Goal: Task Accomplishment & Management: Complete application form

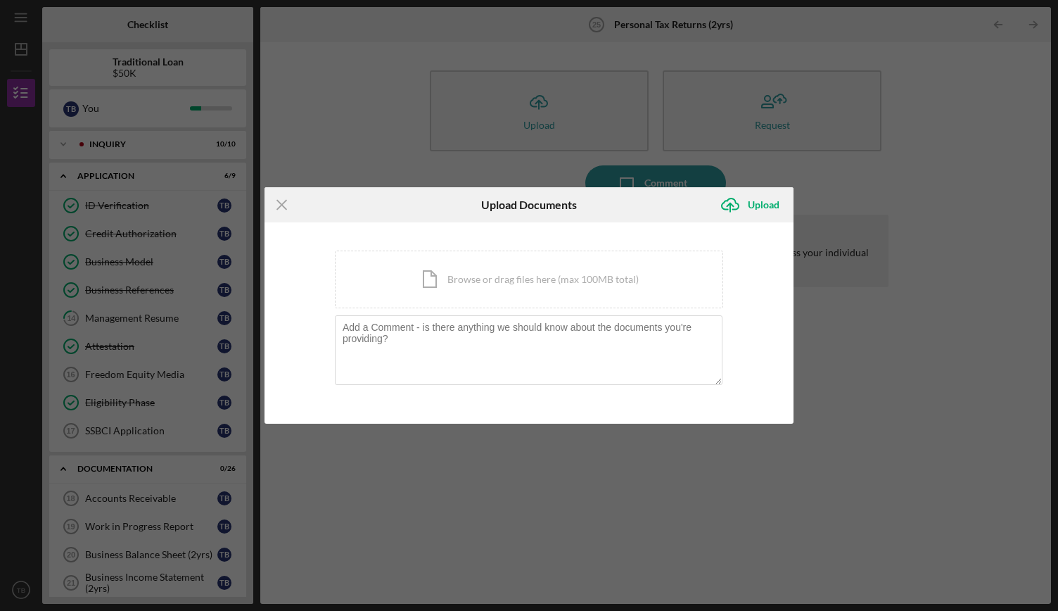
scroll to position [281, 0]
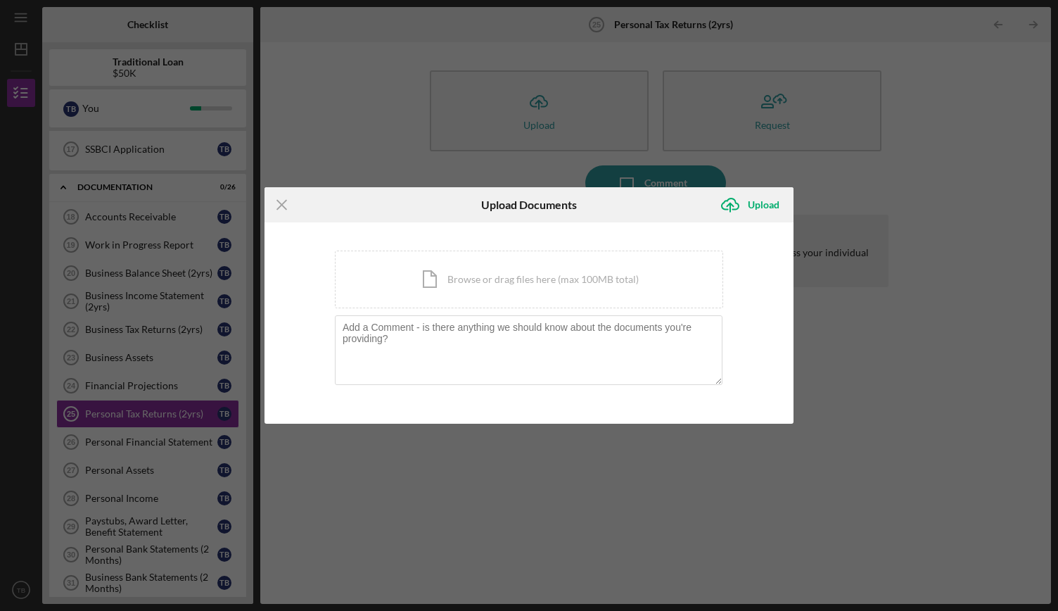
click at [355, 178] on div "Icon/Menu Close Upload Documents Icon/Upload Upload You're uploading documents …" at bounding box center [529, 305] width 1058 height 611
click at [544, 273] on div "Icon/Document Browse or drag files here (max 100MB total) Tap to choose files o…" at bounding box center [529, 279] width 388 height 58
click at [288, 202] on icon "Icon/Menu Close" at bounding box center [281, 204] width 35 height 35
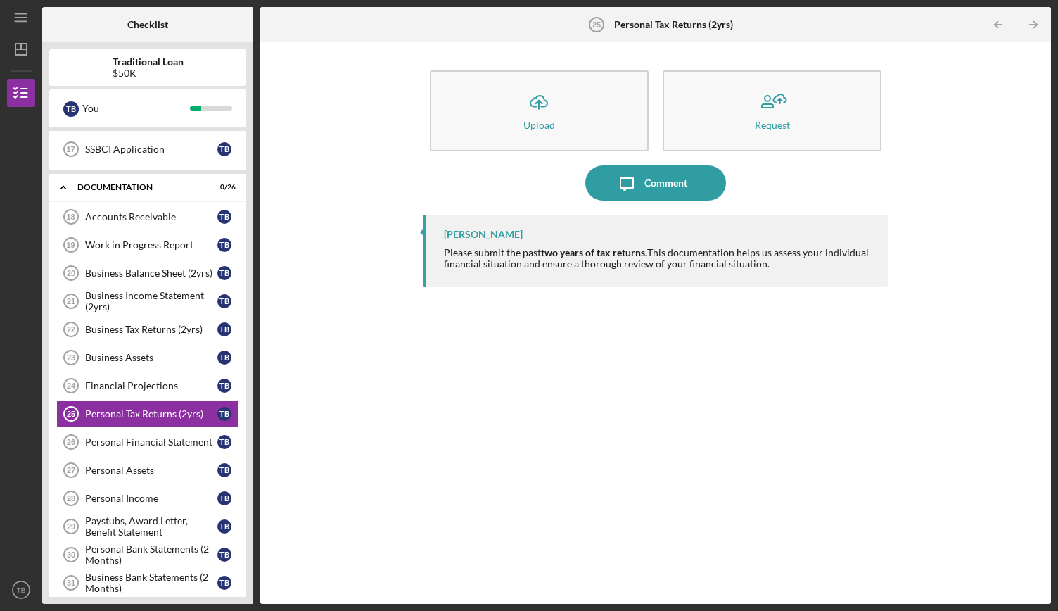
click at [399, 387] on div "Icon/Upload Upload Request Icon/Message Comment [PERSON_NAME] Please submit the…" at bounding box center [655, 322] width 777 height 547
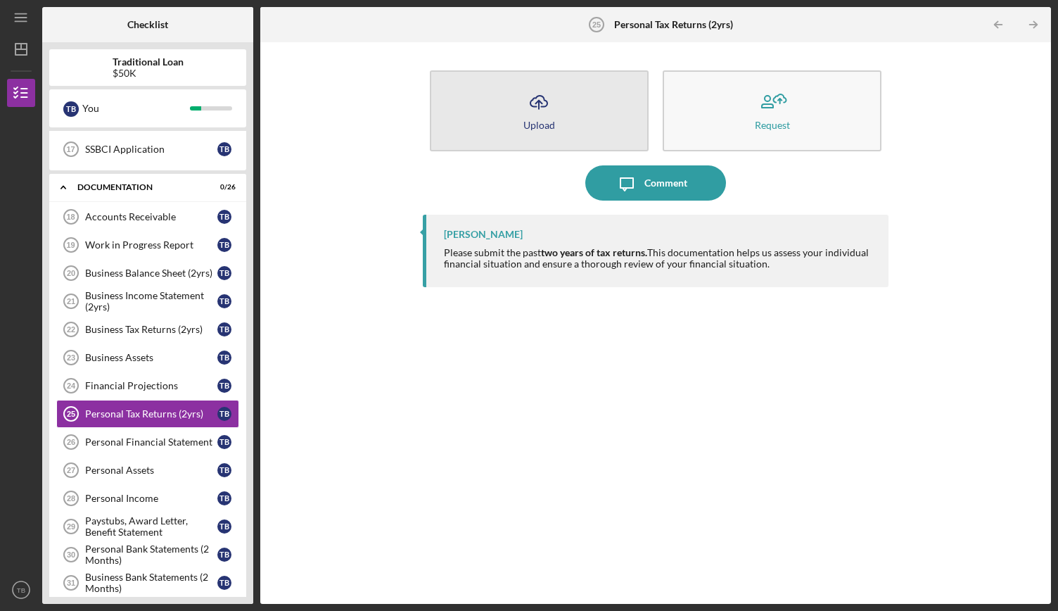
click at [539, 120] on div "Upload" at bounding box center [539, 125] width 32 height 11
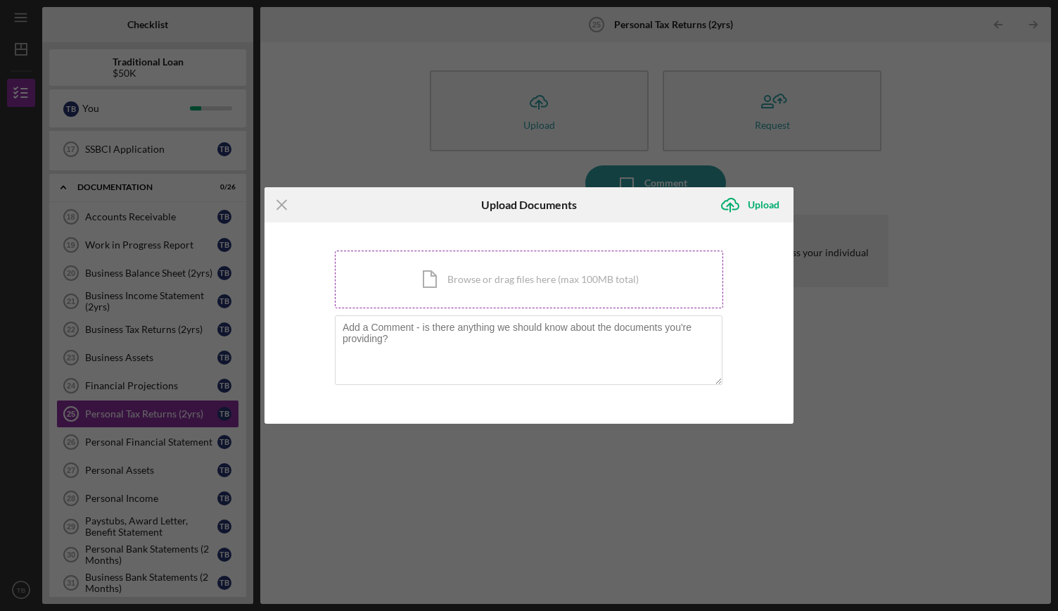
click at [398, 305] on div "Icon/Document Browse or drag files here (max 100MB total) Tap to choose files o…" at bounding box center [529, 279] width 388 height 58
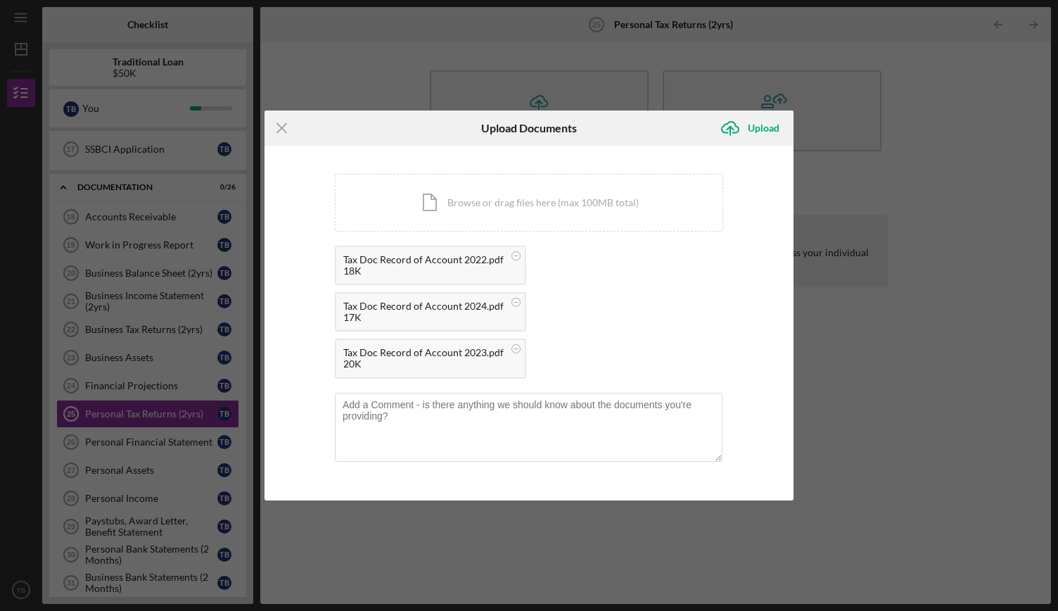
click at [867, 174] on div "Icon/Menu Close Upload Documents Icon/Upload Upload You're uploading documents …" at bounding box center [529, 305] width 1058 height 611
click at [754, 138] on div "Upload" at bounding box center [764, 128] width 32 height 28
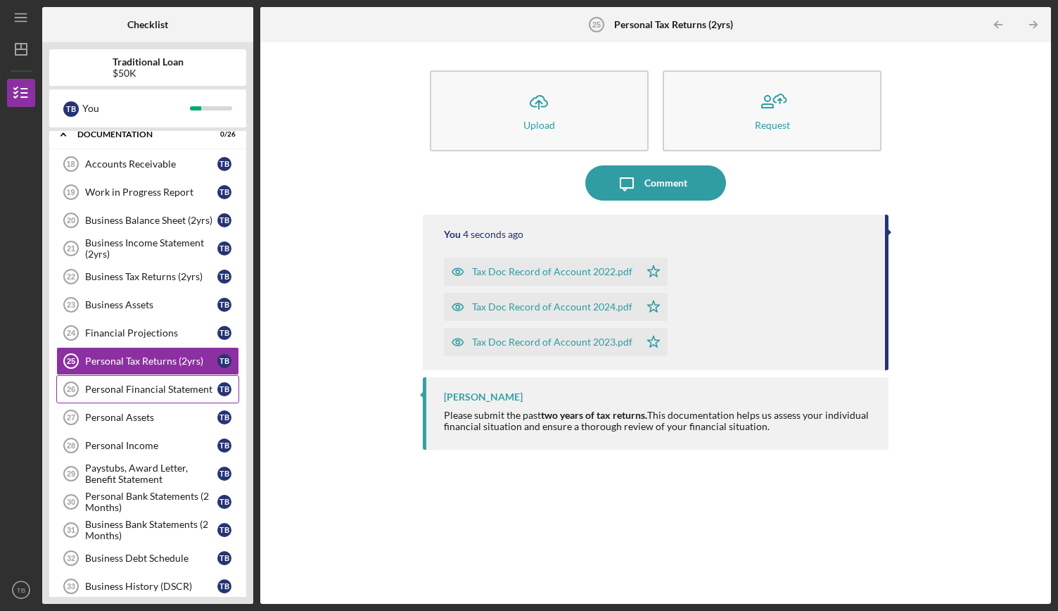
scroll to position [352, 0]
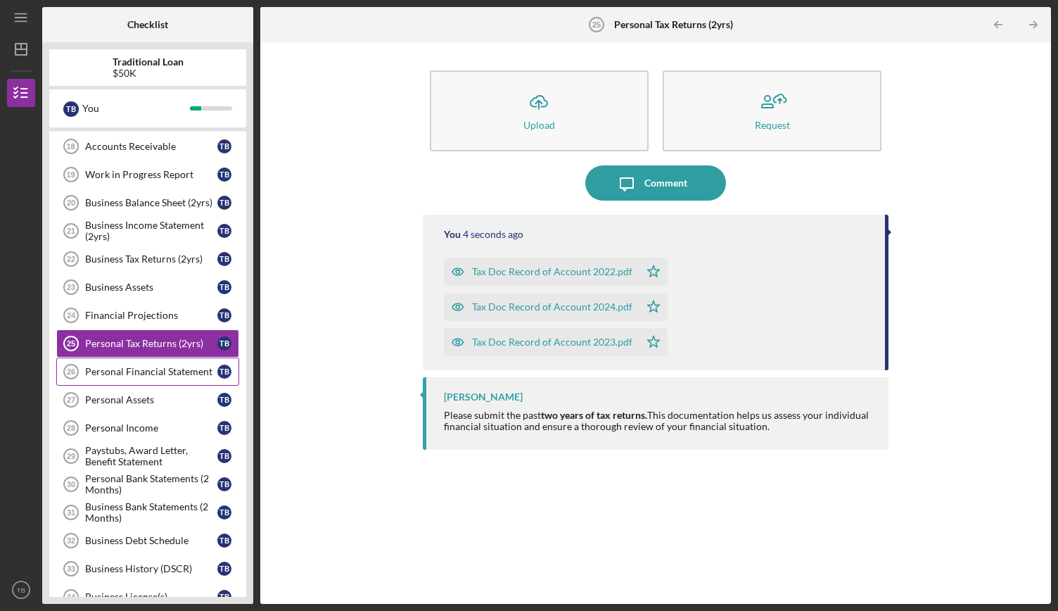
click at [162, 366] on div "Personal Financial Statement" at bounding box center [151, 371] width 132 height 11
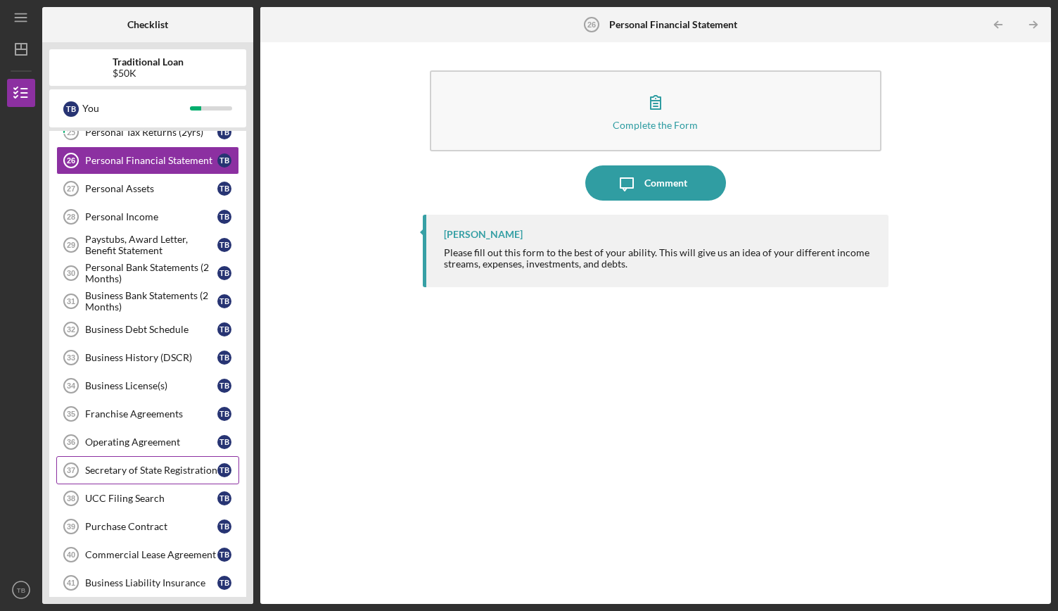
scroll to position [532, 0]
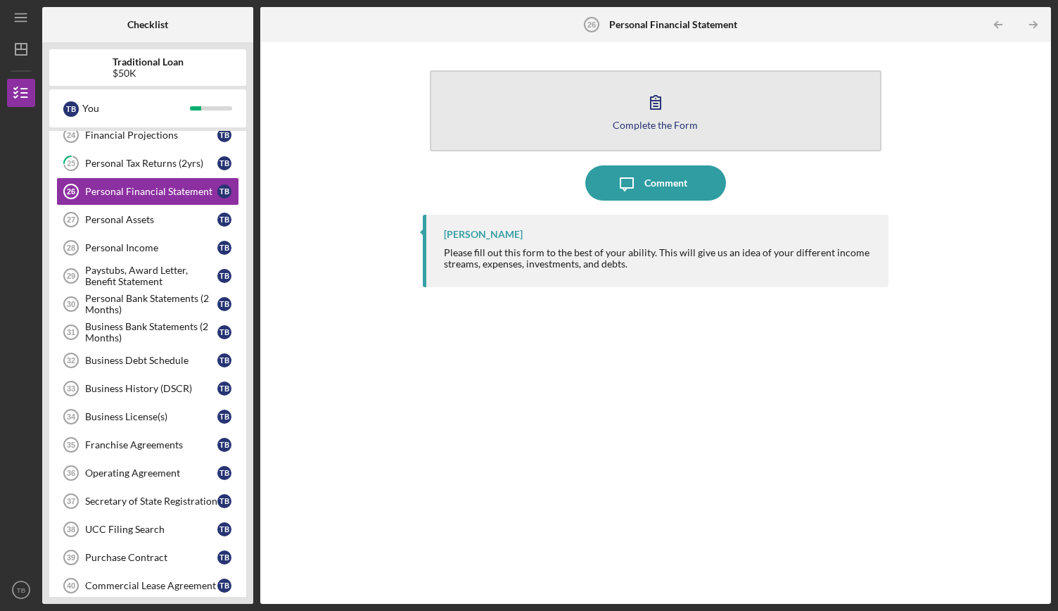
click at [527, 116] on button "Complete the Form Form" at bounding box center [656, 110] width 452 height 81
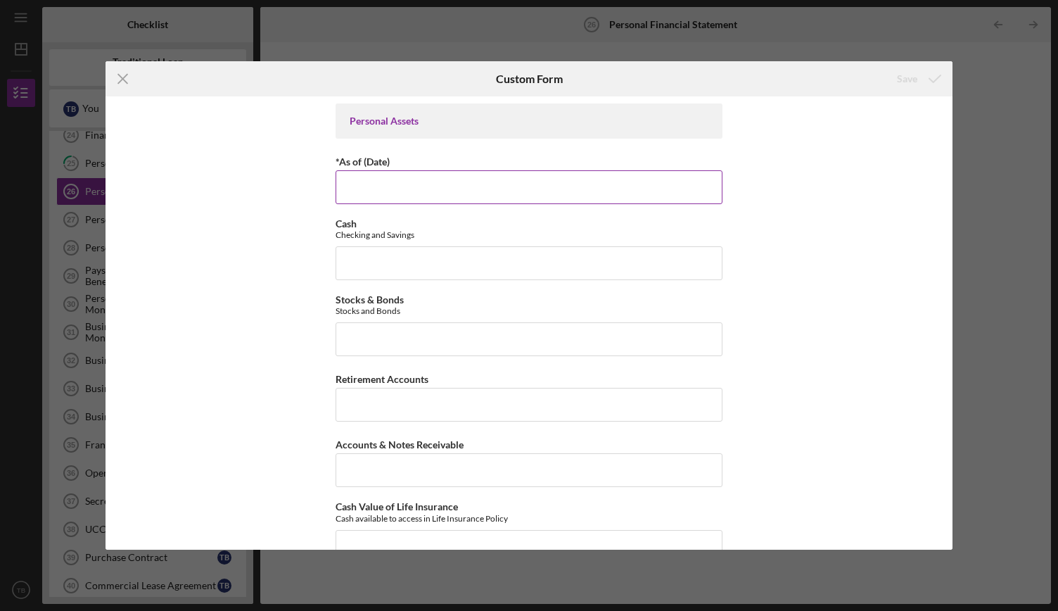
click at [416, 197] on input "*As of (Date)" at bounding box center [529, 187] width 387 height 34
type input "0m/dd/yyyy"
type input "[DATE]"
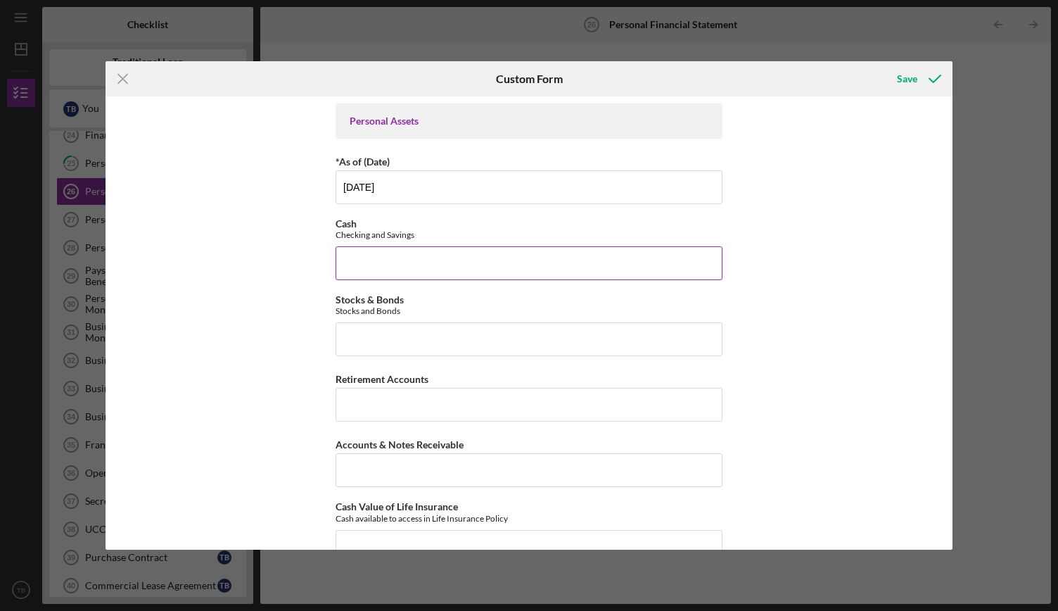
click at [426, 267] on input "Cash" at bounding box center [529, 263] width 387 height 34
type input "$6"
type input "$5,893.19"
click at [398, 328] on input "Stocks & Bonds" at bounding box center [529, 339] width 387 height 34
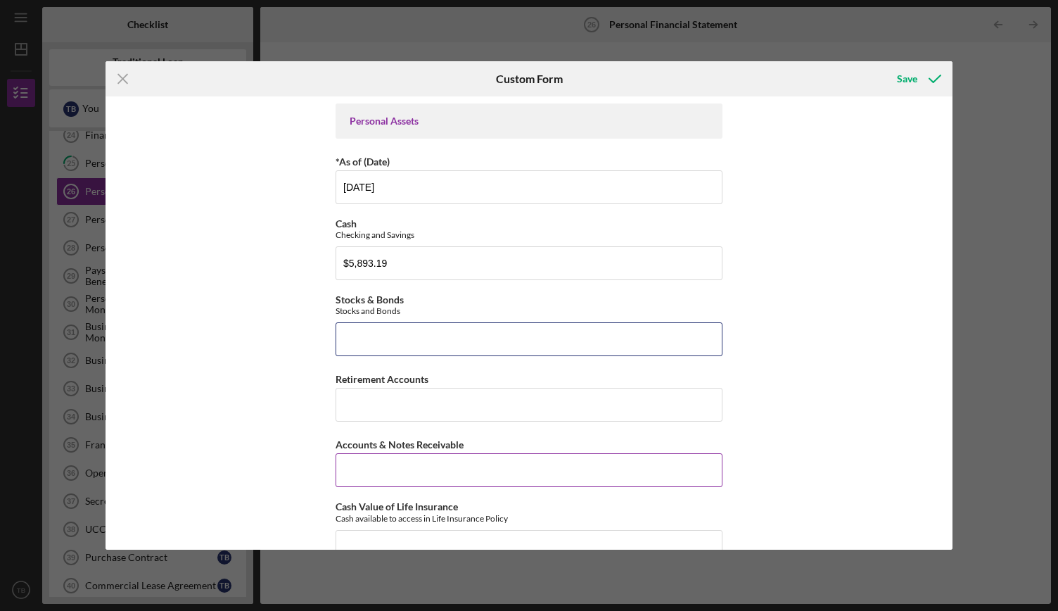
scroll to position [79, 0]
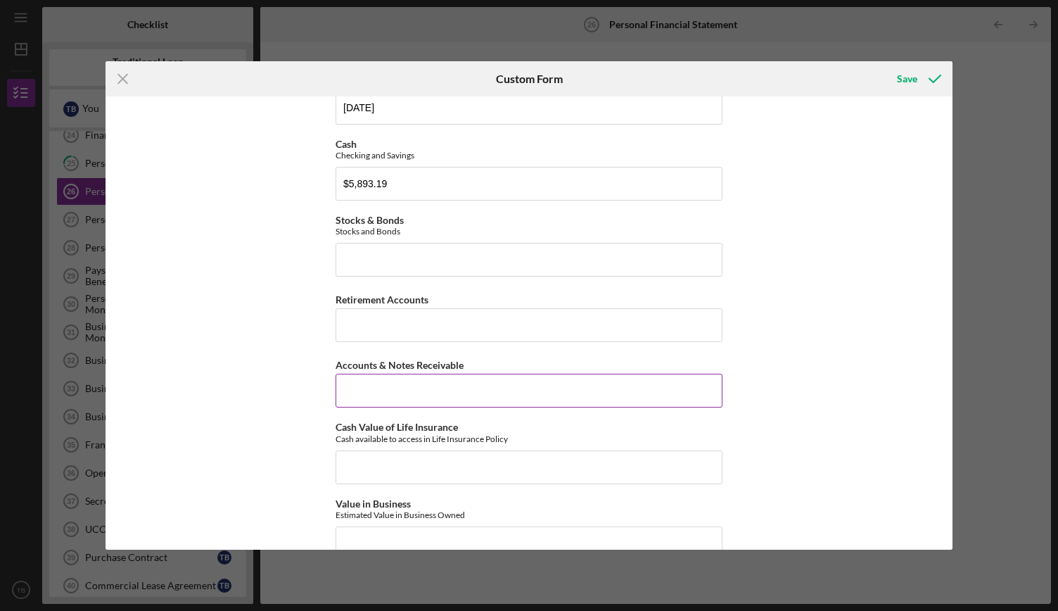
click at [387, 382] on input "Accounts & Notes Receivable" at bounding box center [529, 390] width 387 height 34
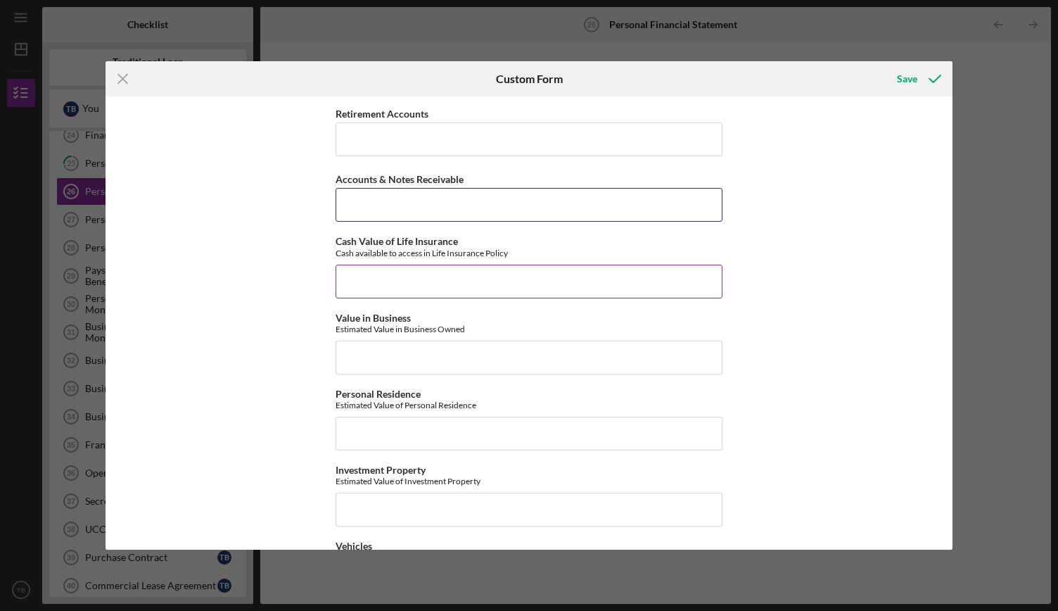
scroll to position [294, 0]
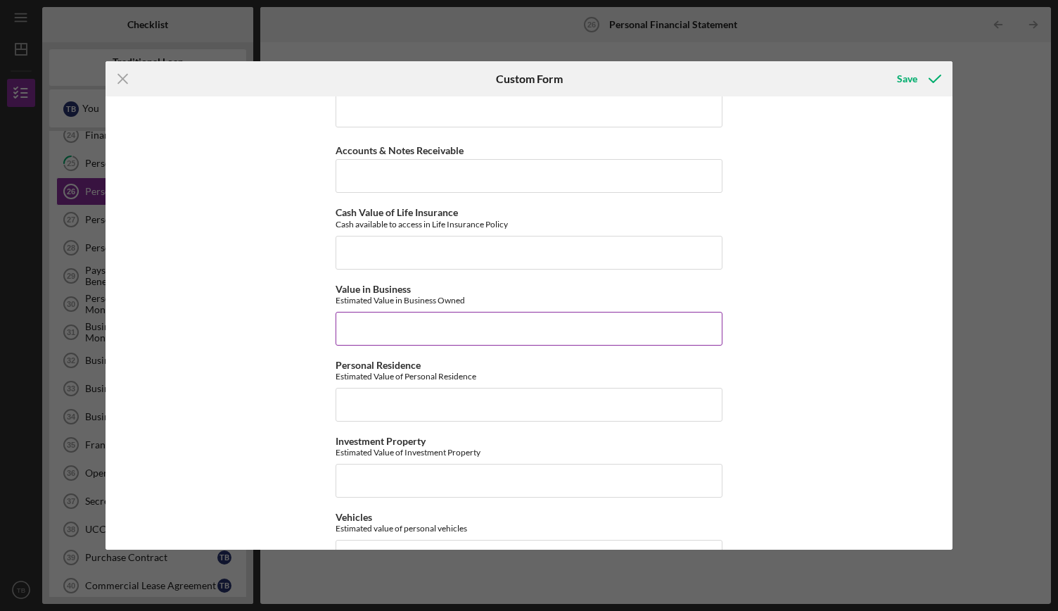
click at [419, 331] on input "Value in Business" at bounding box center [529, 329] width 387 height 34
type input "$1"
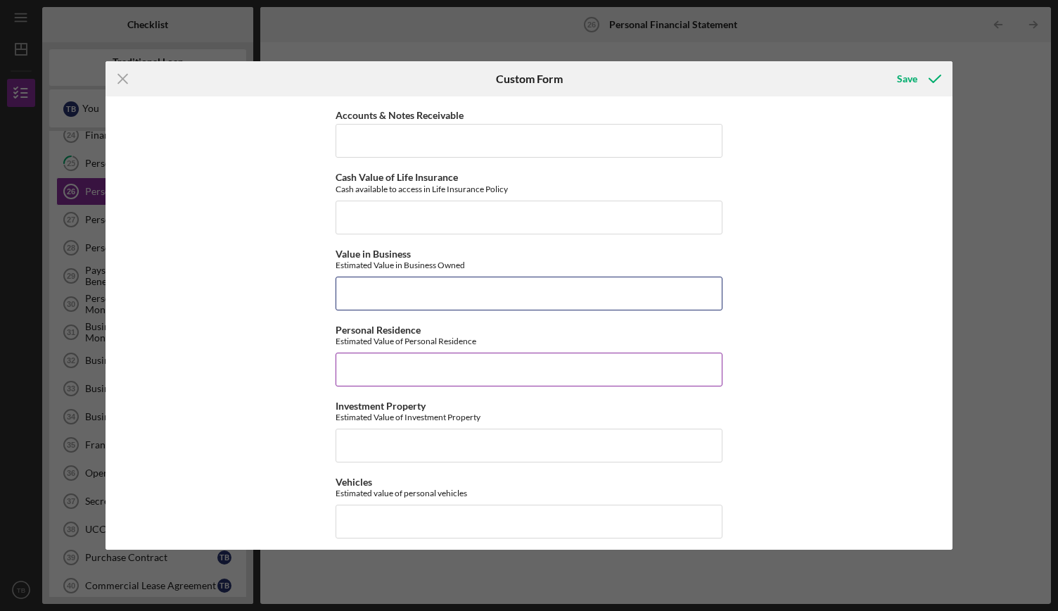
scroll to position [331, 0]
click at [404, 354] on input "Personal Residence" at bounding box center [529, 368] width 387 height 34
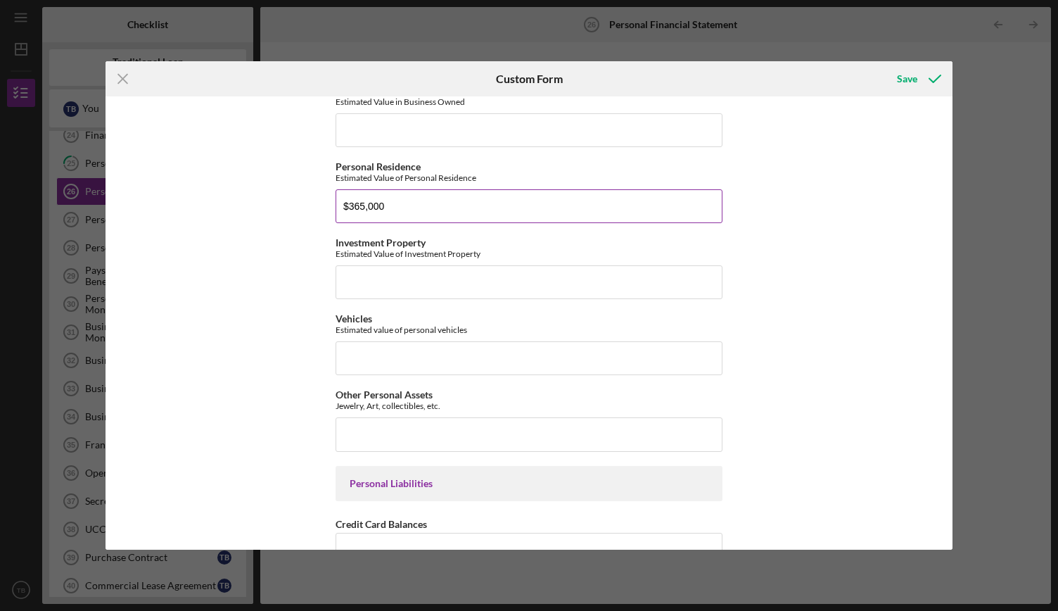
scroll to position [563, 0]
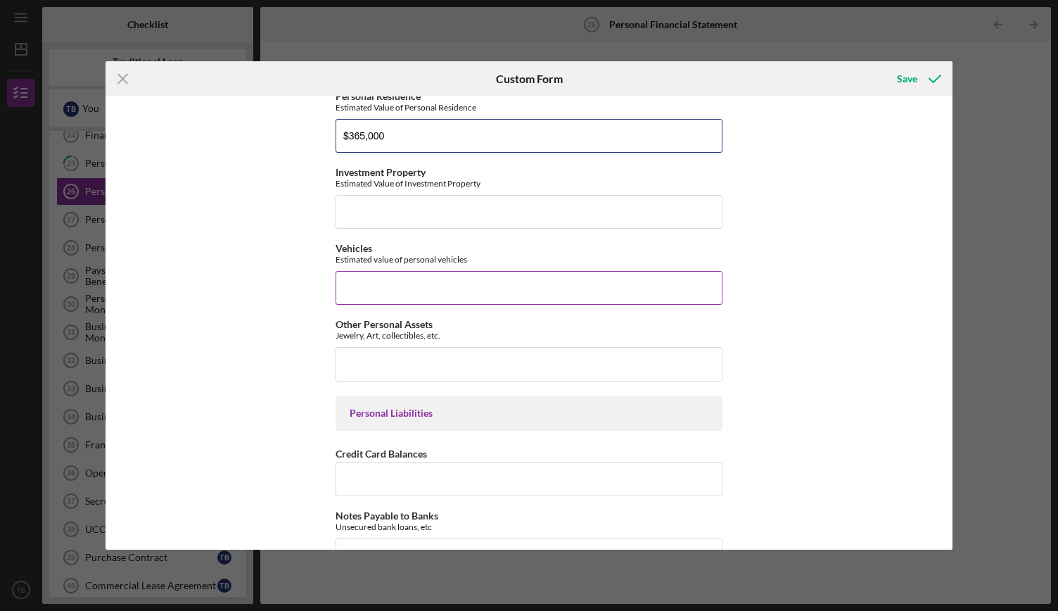
type input "$365,000"
click at [464, 287] on input "Vehicles" at bounding box center [529, 288] width 387 height 34
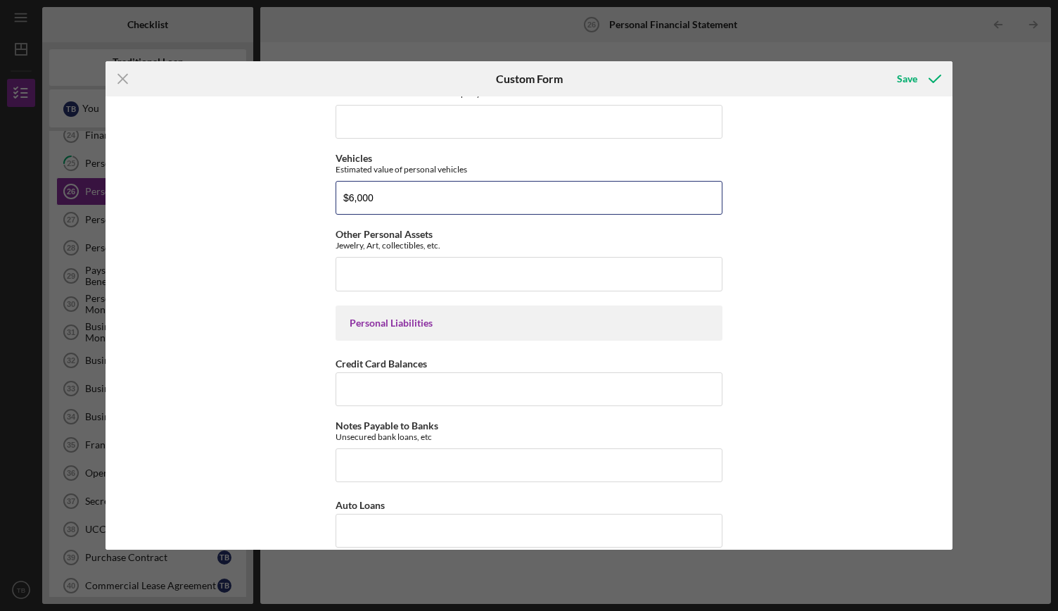
scroll to position [703, 0]
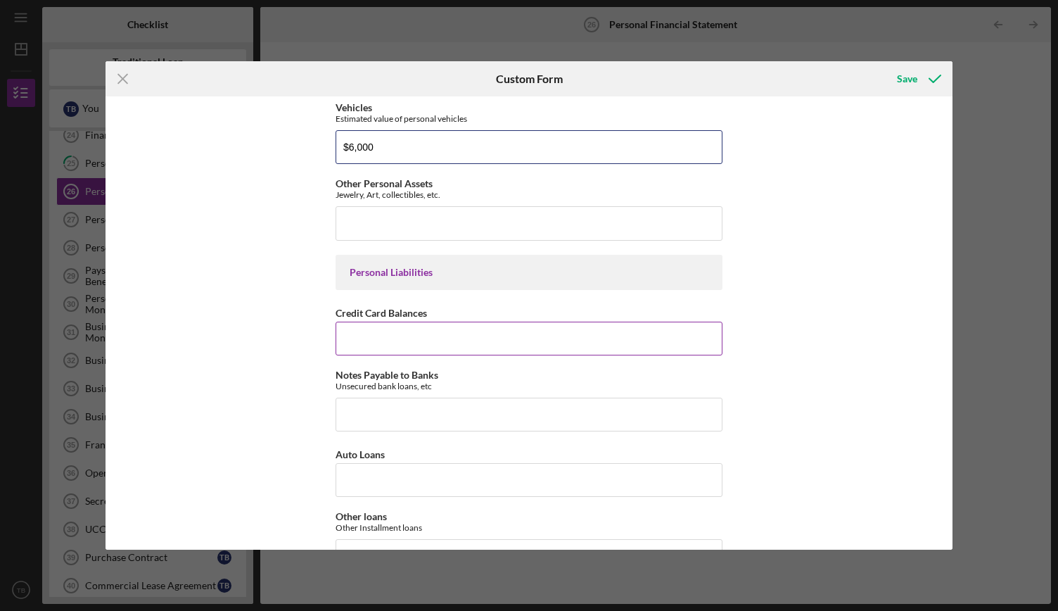
type input "$6,000"
click at [466, 328] on input "Credit Card Balances" at bounding box center [529, 338] width 387 height 34
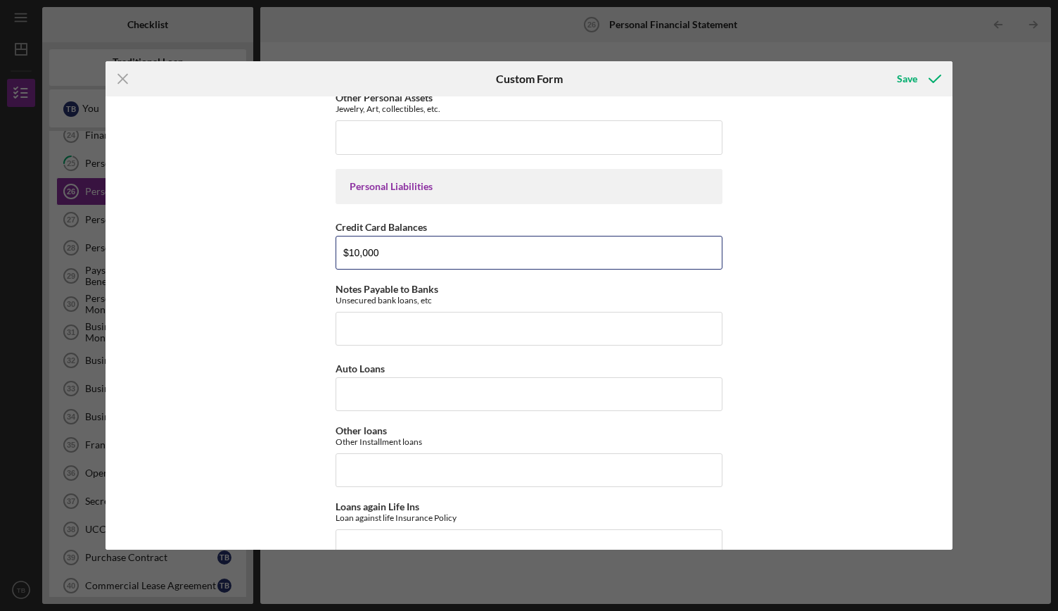
scroll to position [844, 0]
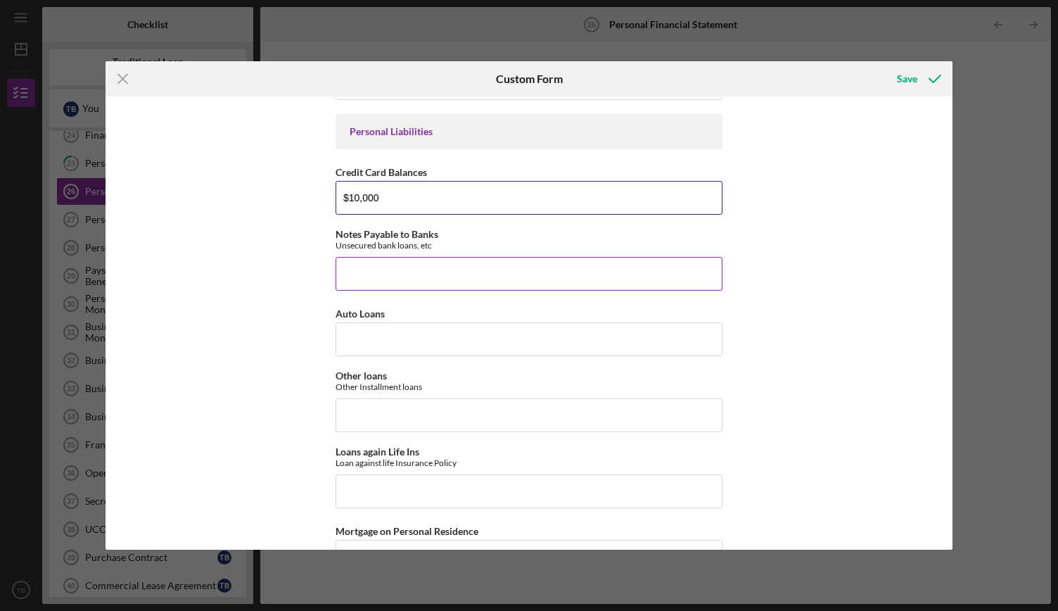
type input "$10,000"
click at [426, 261] on input "Notes Payable to Banks" at bounding box center [529, 274] width 387 height 34
type input "$0"
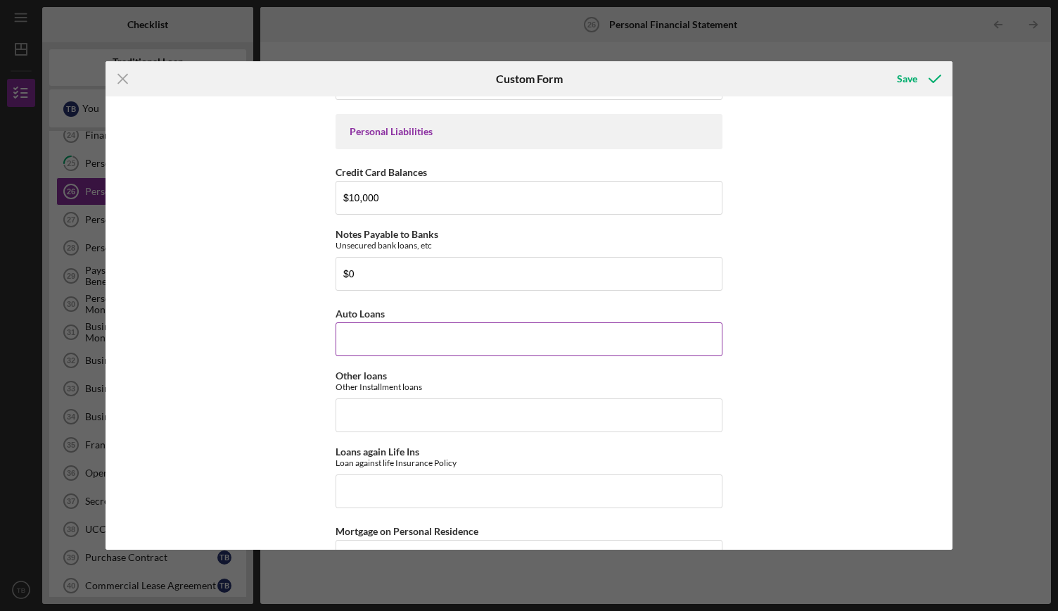
click at [423, 330] on input "Auto Loans" at bounding box center [529, 339] width 387 height 34
type input "$0"
click at [421, 404] on input "Other loans" at bounding box center [529, 415] width 387 height 34
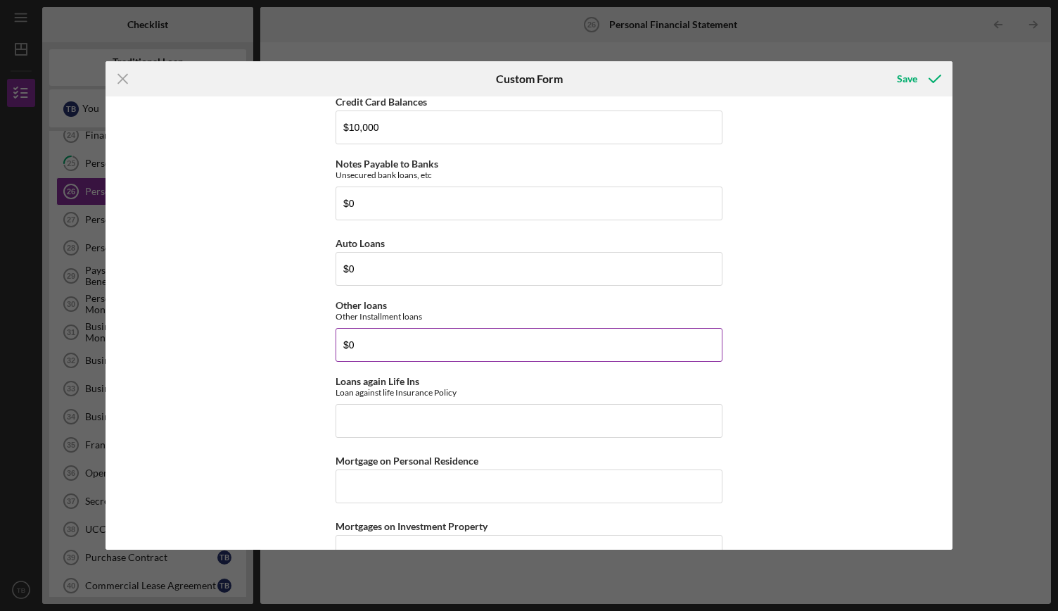
type input "$0"
click at [421, 404] on input "Loans again Life Ins" at bounding box center [529, 421] width 387 height 34
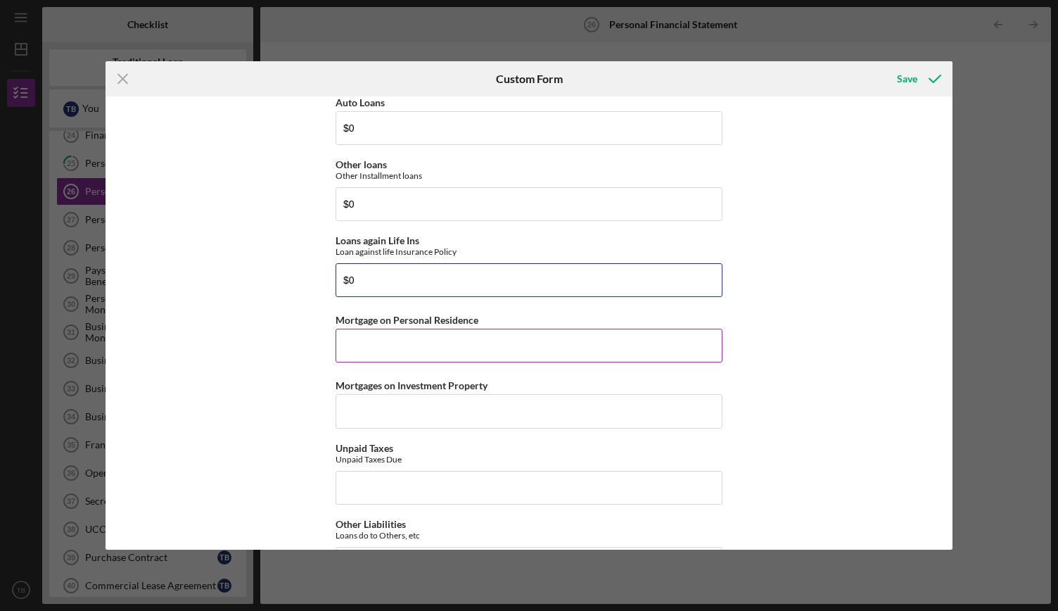
type input "$0"
click at [447, 339] on input "Mortgage on Personal Residence" at bounding box center [529, 345] width 387 height 34
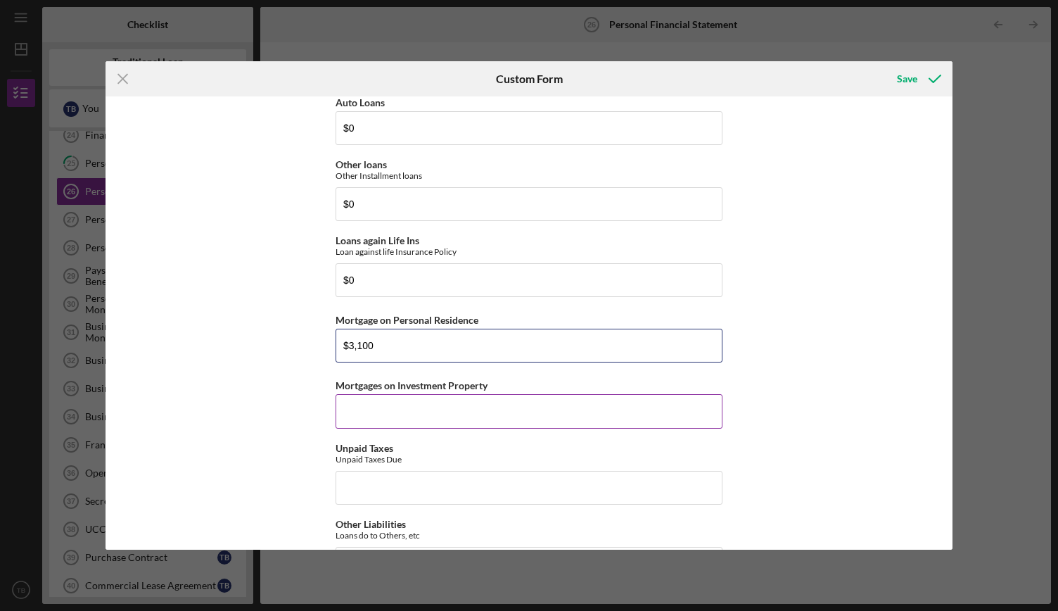
type input "$3,100"
click at [462, 402] on input "Mortgages on Investment Property" at bounding box center [529, 411] width 387 height 34
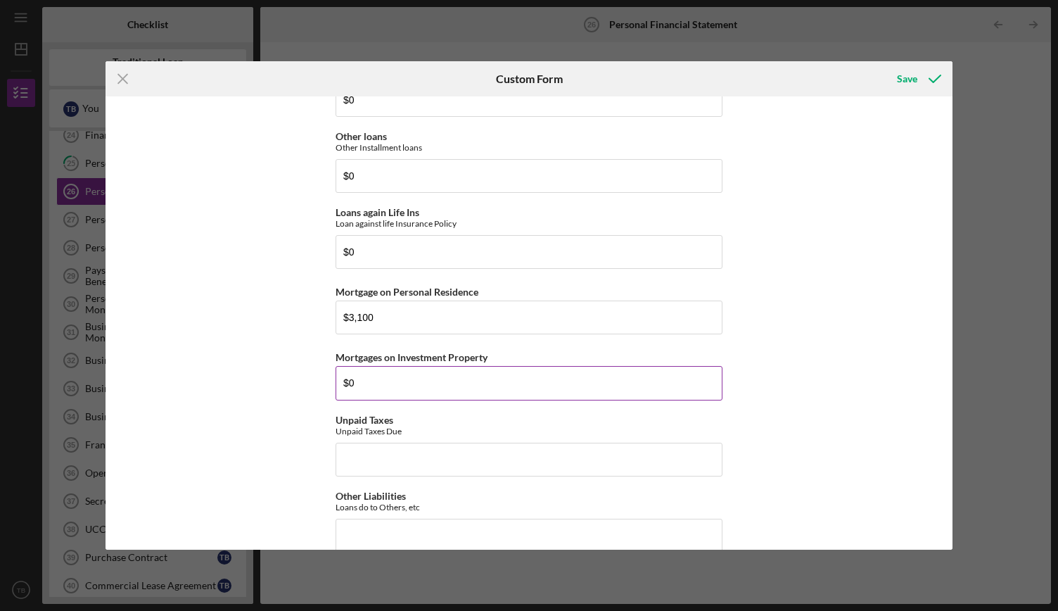
scroll to position [1097, 0]
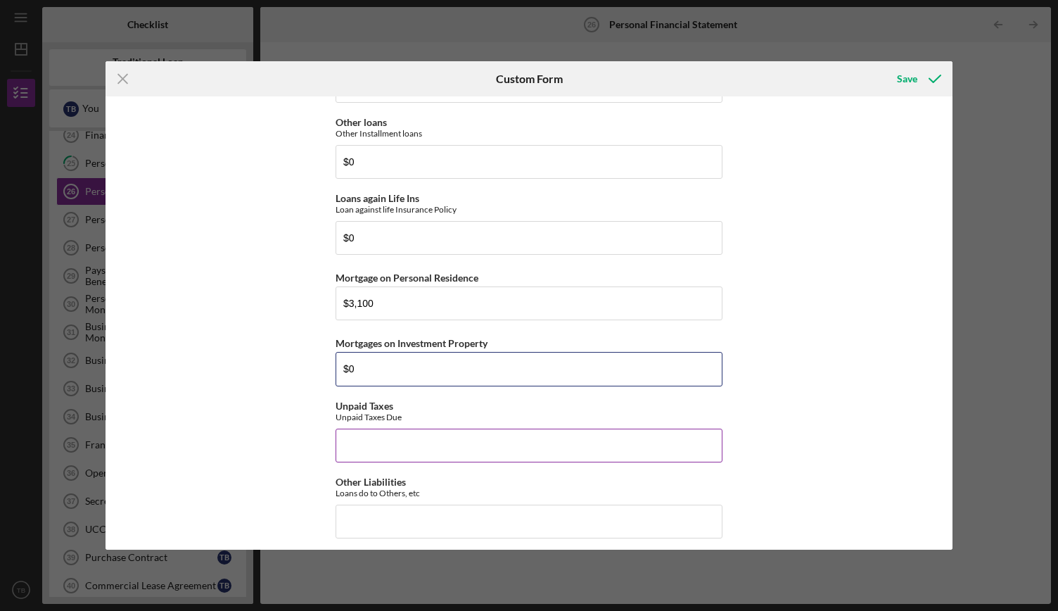
type input "$0"
click at [442, 430] on input "Unpaid Taxes" at bounding box center [529, 445] width 387 height 34
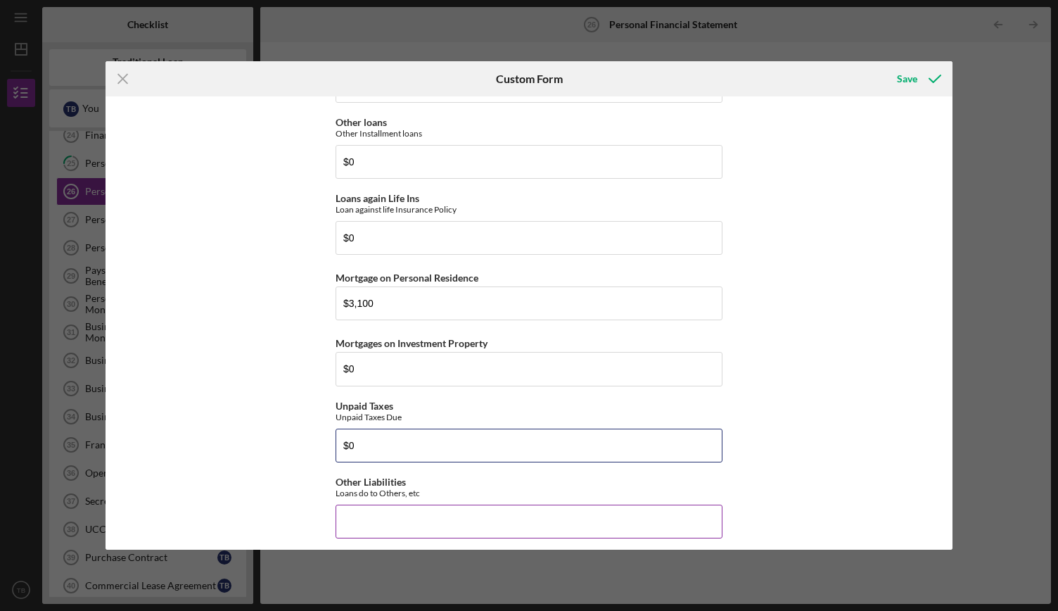
type input "$0"
click at [440, 524] on input "Other Liabilities" at bounding box center [529, 521] width 387 height 34
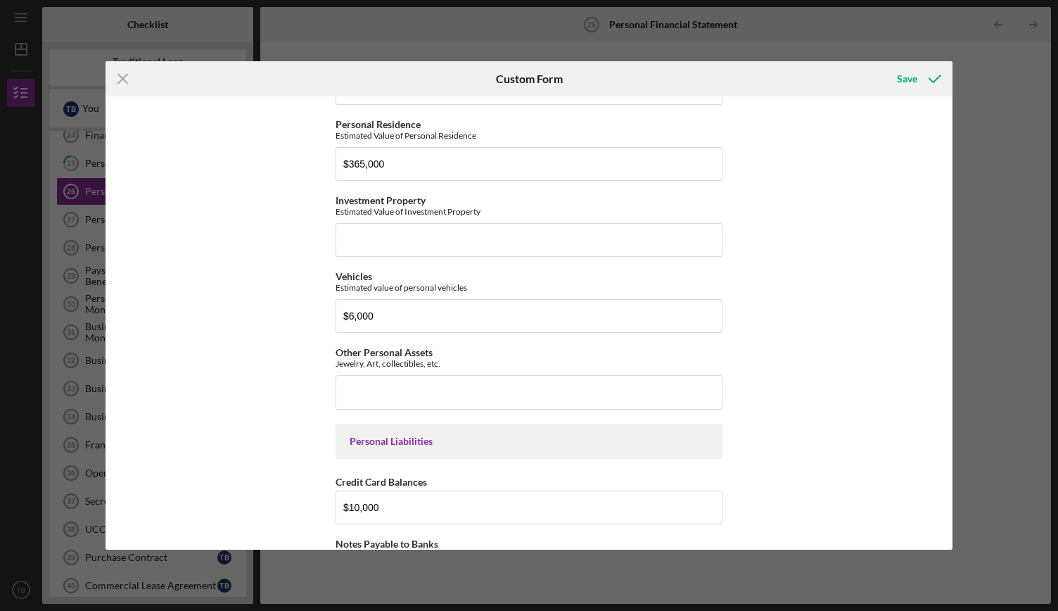
scroll to position [464, 0]
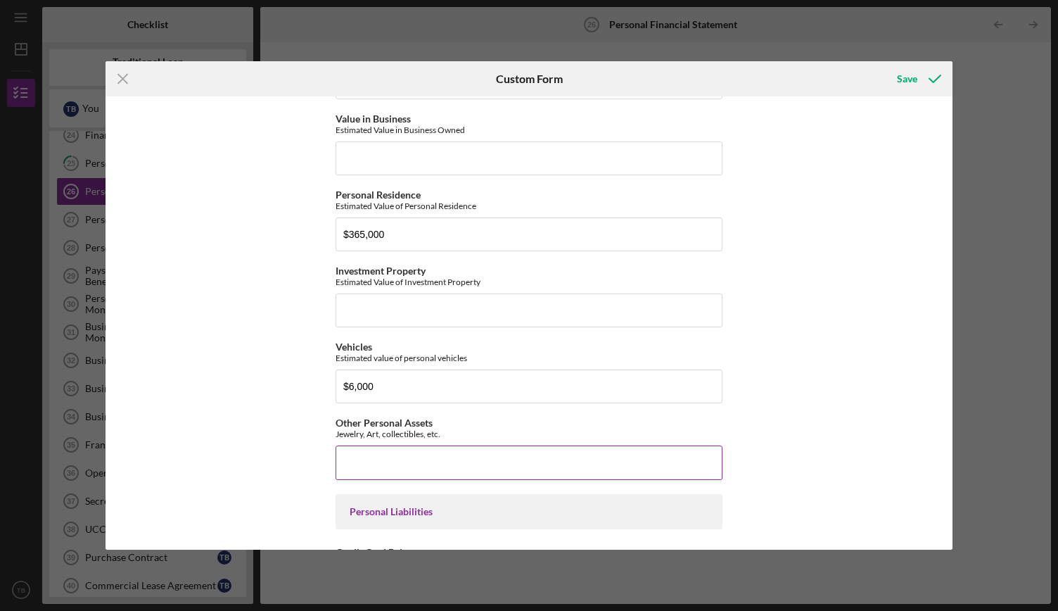
type input "$0"
click at [471, 453] on input "Other Personal Assets" at bounding box center [529, 462] width 387 height 34
type input "$0"
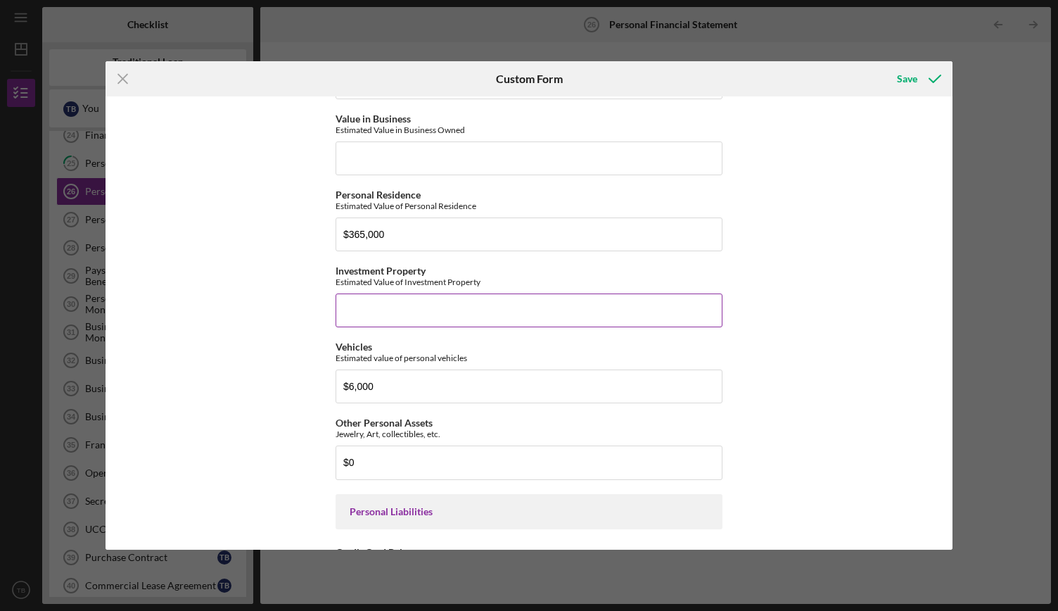
click at [388, 306] on input "Investment Property" at bounding box center [529, 310] width 387 height 34
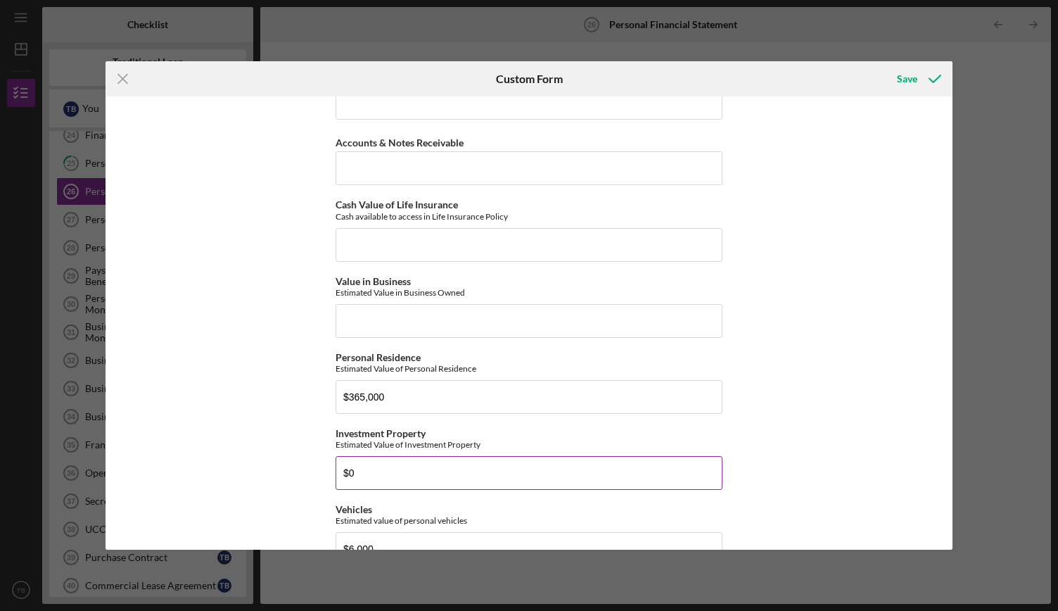
scroll to position [301, 0]
type input "$0"
click at [386, 319] on input "Value in Business" at bounding box center [529, 322] width 387 height 34
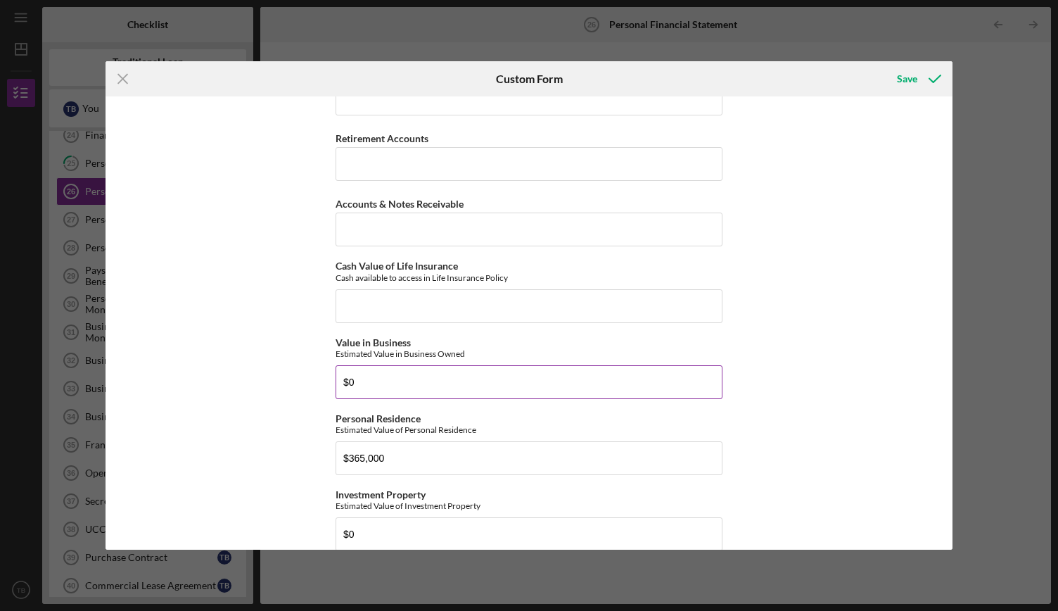
scroll to position [239, 0]
type input "$0"
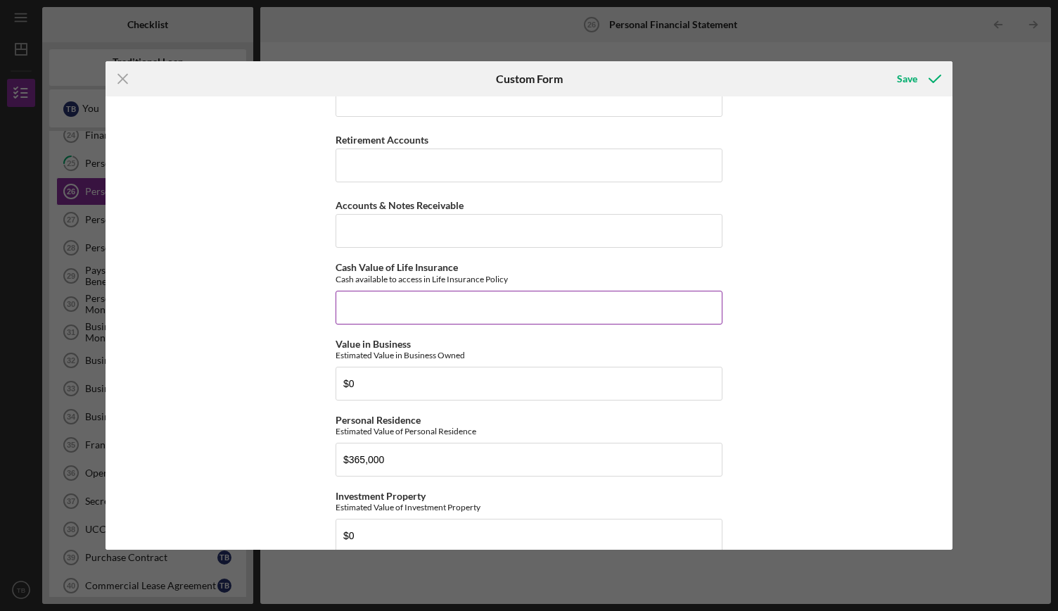
click at [384, 319] on input "Cash Value of Life Insurance" at bounding box center [529, 307] width 387 height 34
type input "$0"
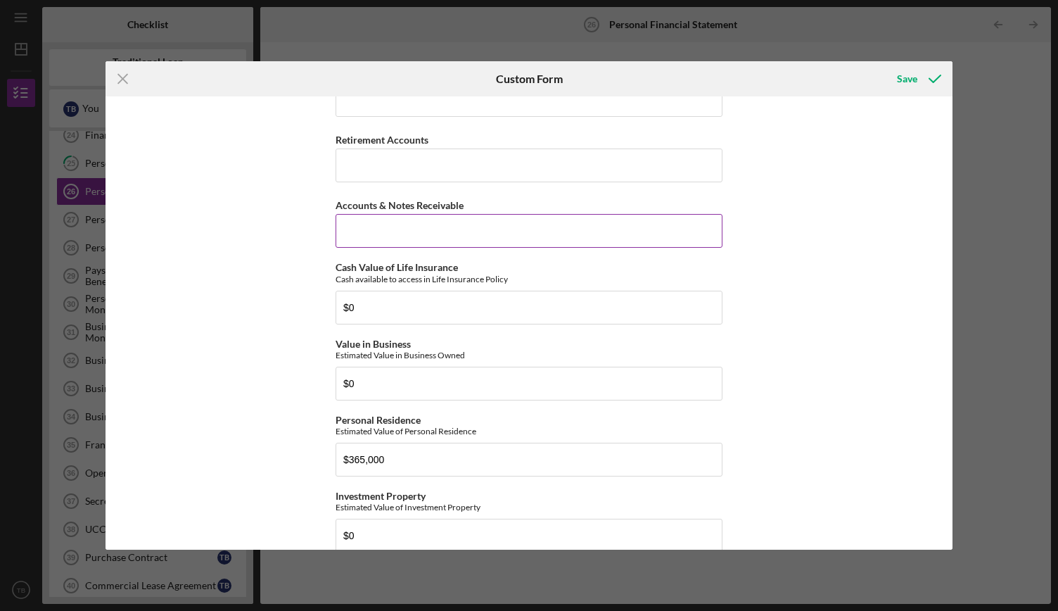
click at [386, 238] on input "Accounts & Notes Receivable" at bounding box center [529, 231] width 387 height 34
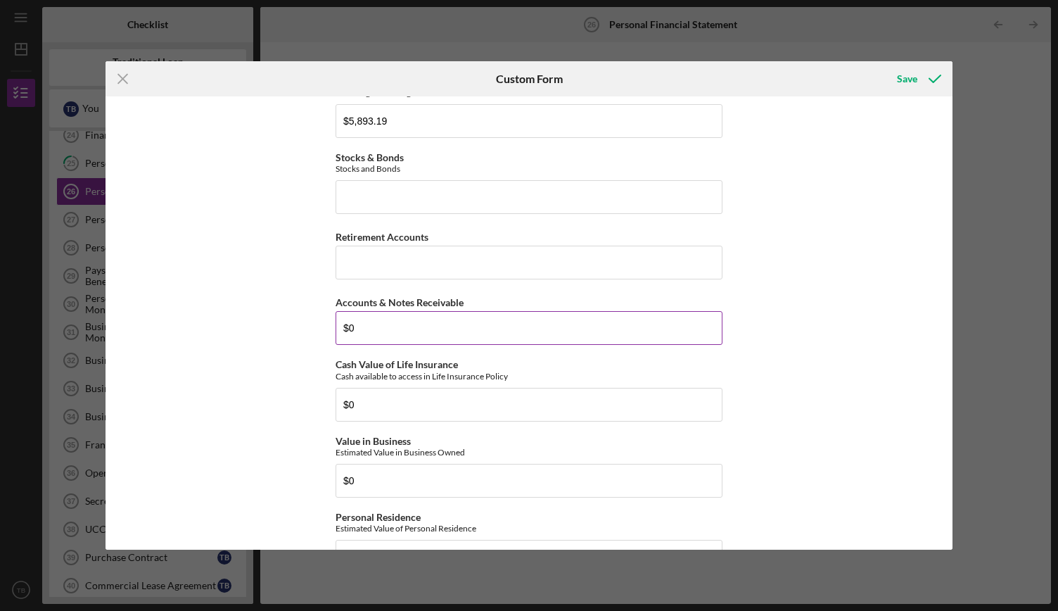
scroll to position [137, 0]
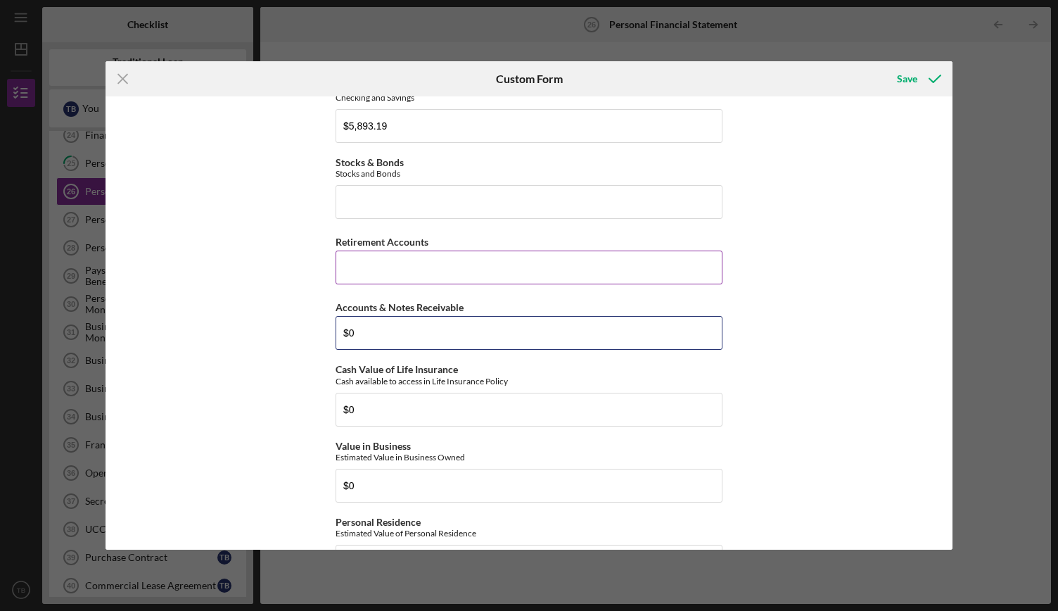
type input "$0"
click at [380, 264] on input "Retirement Accounts" at bounding box center [529, 267] width 387 height 34
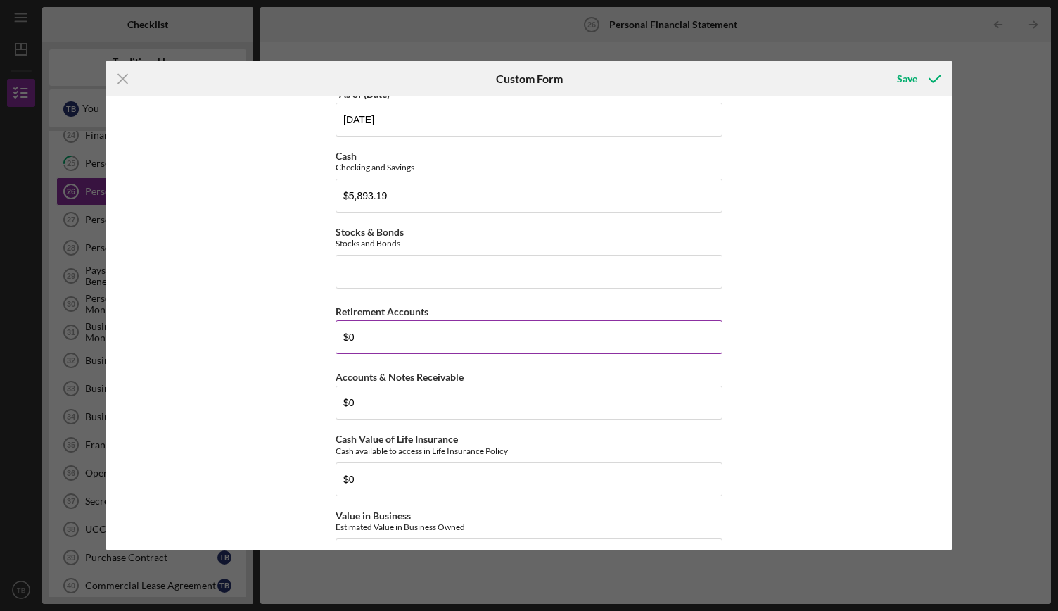
scroll to position [67, 0]
type input "$0"
click at [380, 264] on input "Stocks & Bonds" at bounding box center [529, 272] width 387 height 34
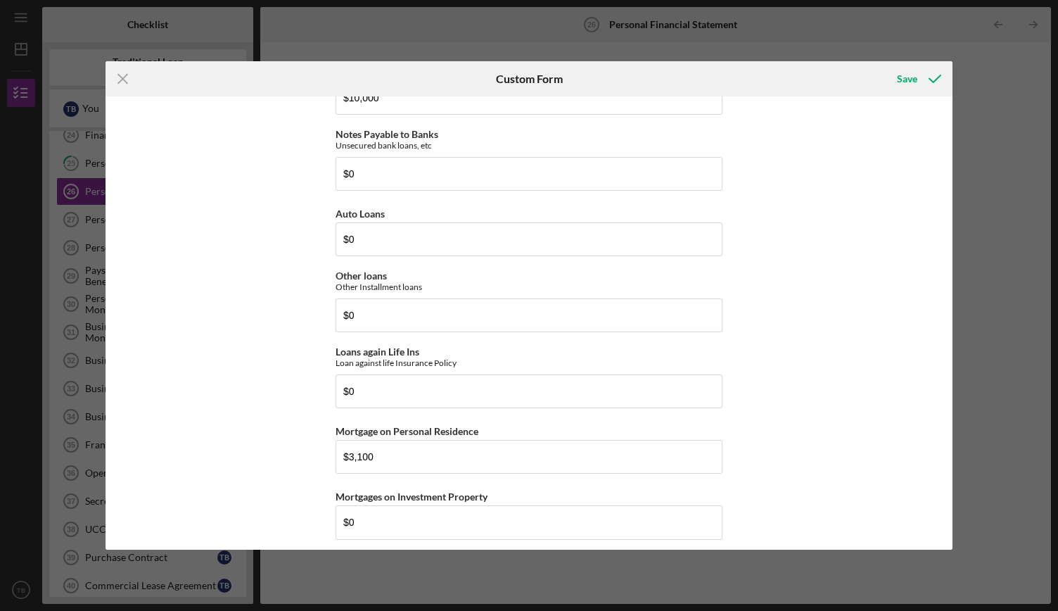
scroll to position [1097, 0]
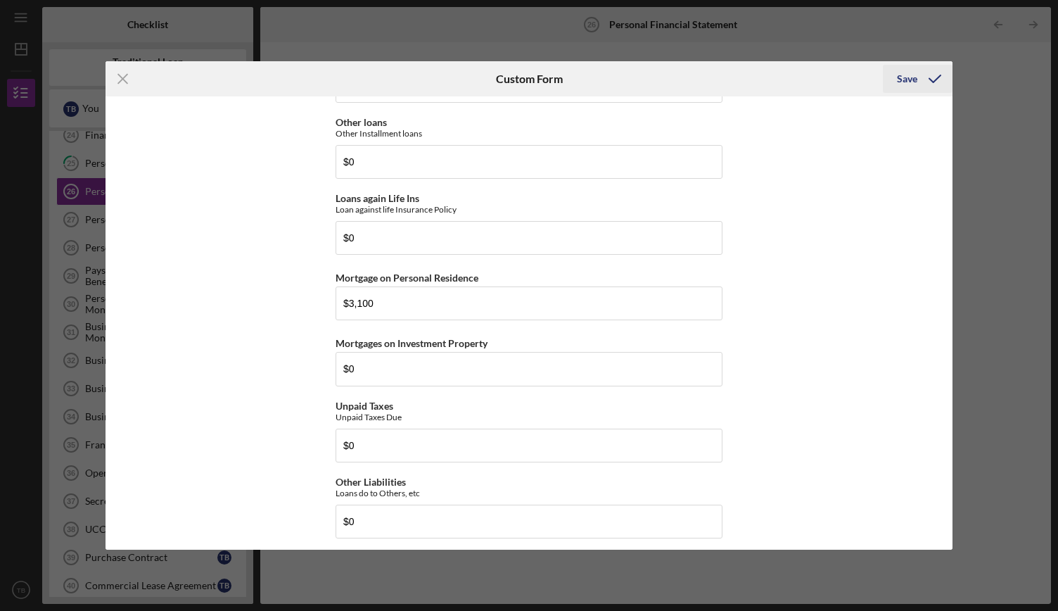
type input "$0"
click at [913, 76] on div "Save" at bounding box center [907, 79] width 20 height 28
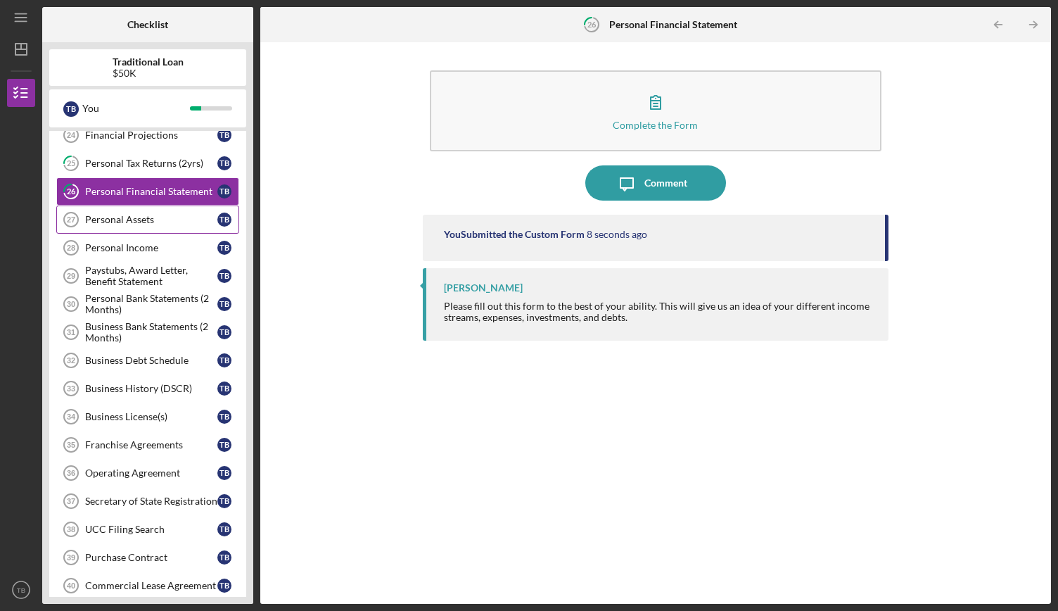
click at [117, 214] on div "Personal Assets" at bounding box center [151, 219] width 132 height 11
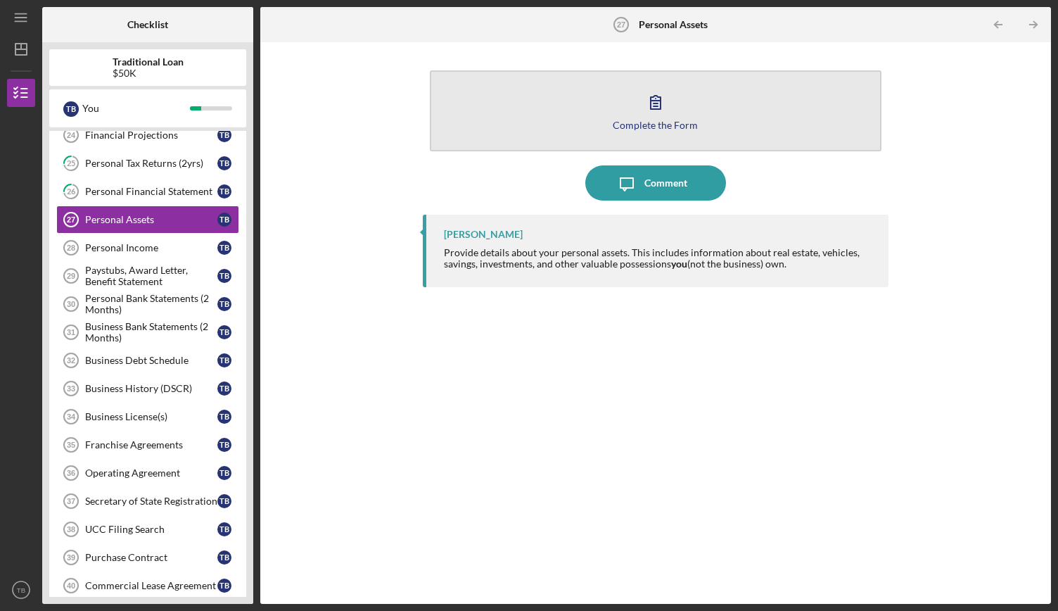
click at [528, 101] on button "Complete the Form Form" at bounding box center [656, 110] width 452 height 81
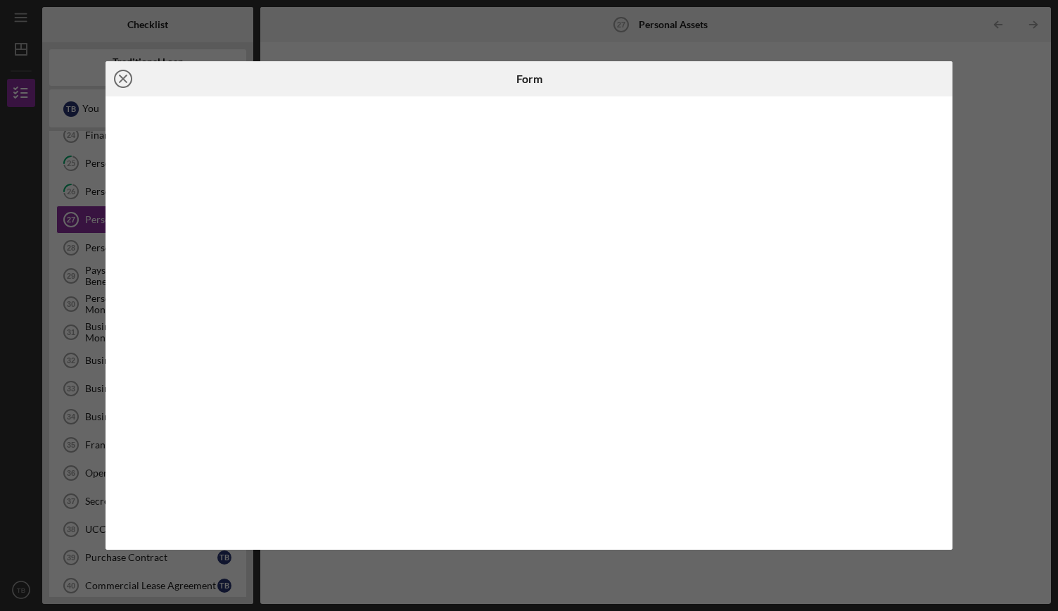
click at [124, 79] on line at bounding box center [123, 78] width 7 height 7
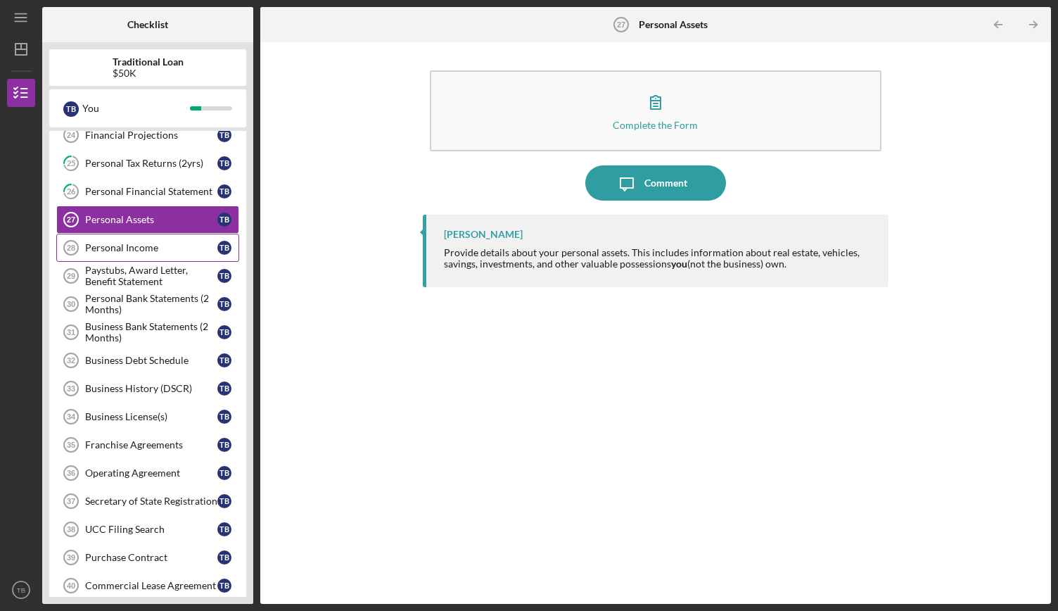
click at [153, 242] on div "Personal Income" at bounding box center [151, 247] width 132 height 11
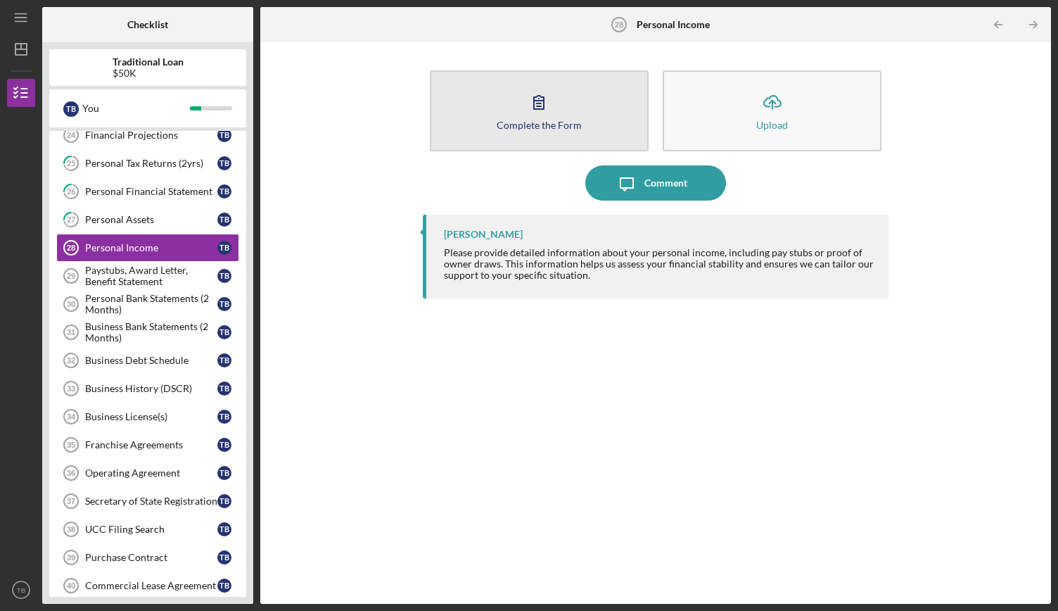
click at [585, 122] on button "Complete the Form Form" at bounding box center [539, 110] width 219 height 81
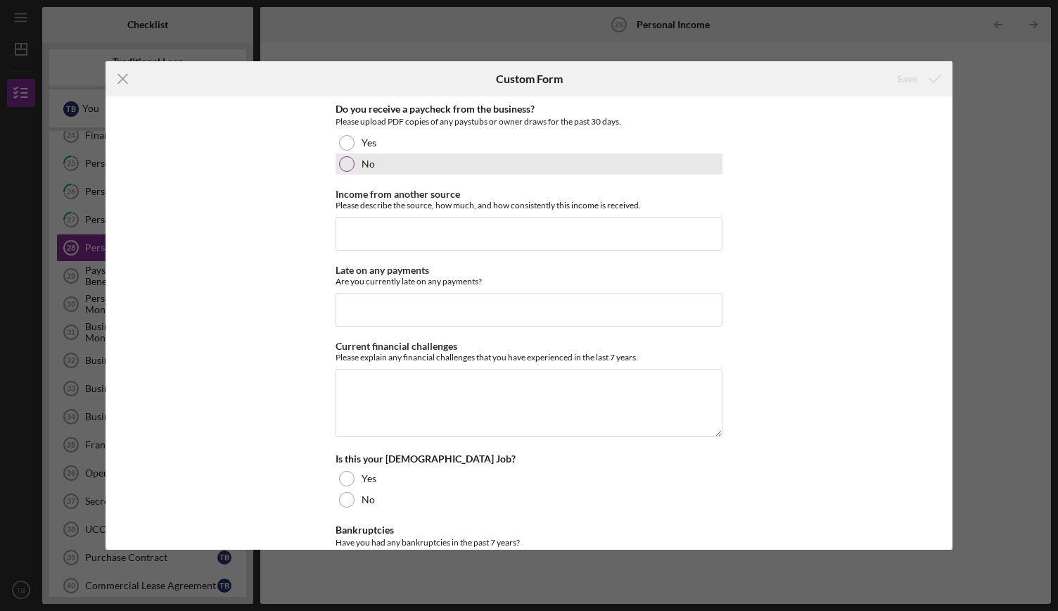
click at [460, 162] on div "No" at bounding box center [529, 163] width 387 height 21
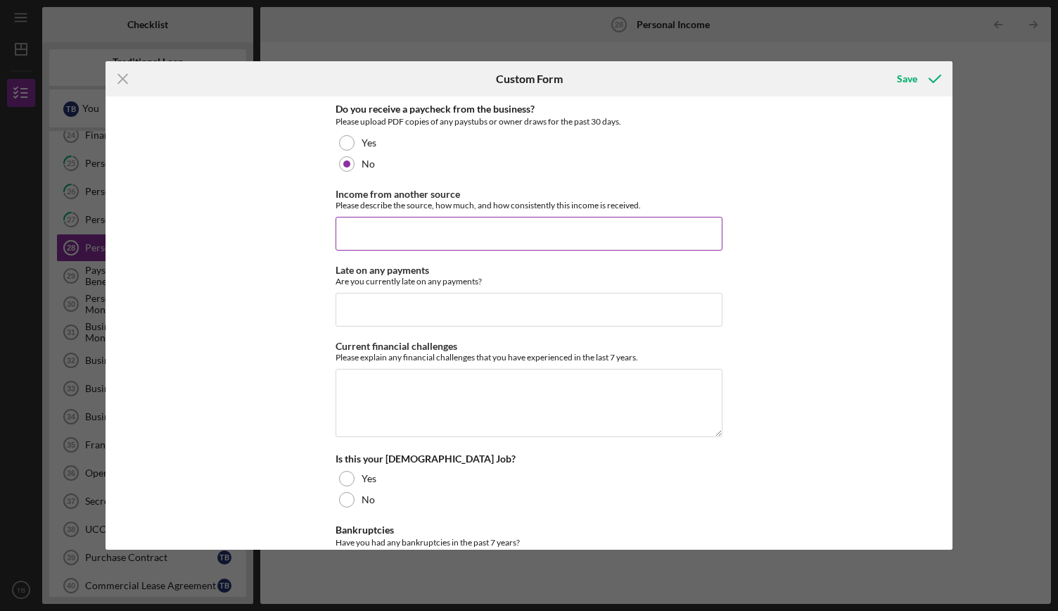
click at [440, 224] on input "Income from another source" at bounding box center [529, 234] width 387 height 34
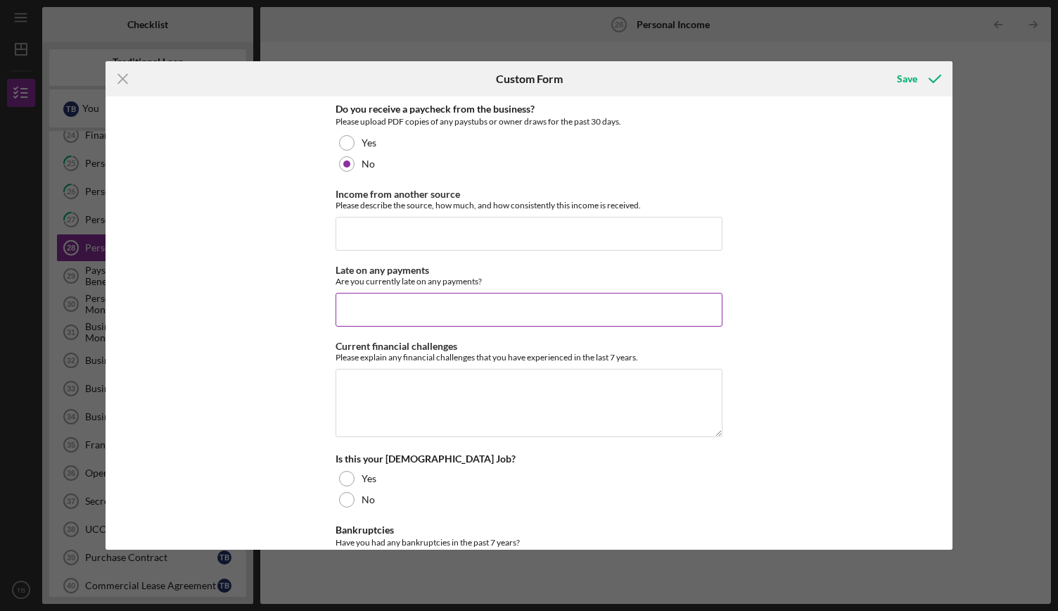
click at [414, 316] on input "Late on any payments" at bounding box center [529, 310] width 387 height 34
type input "No"
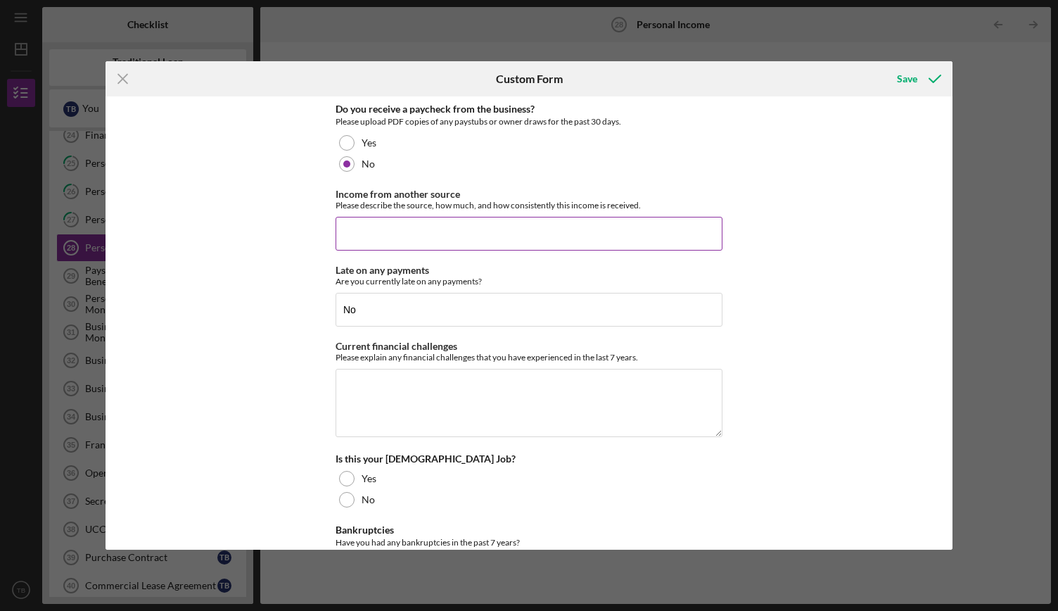
click at [371, 232] on input "Income from another source" at bounding box center [529, 234] width 387 height 34
click at [715, 231] on input "I was working as a Restaurant Manager where I most recently saved up to purchas…" at bounding box center [529, 234] width 387 height 34
click at [684, 238] on input "I was working as a Restaurant Manager where I most recently saved up to purchas…" at bounding box center [529, 234] width 387 height 34
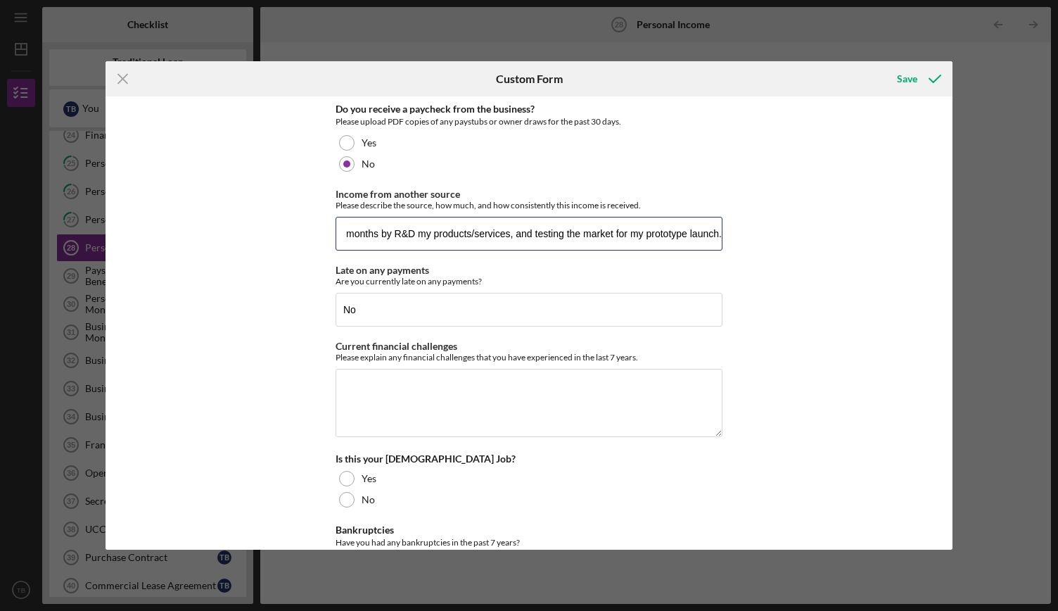
type input "I was working as a Restaurant Manager where I most recently saved up to purchas…"
click at [822, 253] on div "Do you receive a paycheck from the business? Please upload PDF copies of any pa…" at bounding box center [529, 322] width 846 height 453
click at [389, 389] on textarea "Current financial challenges" at bounding box center [529, 403] width 387 height 68
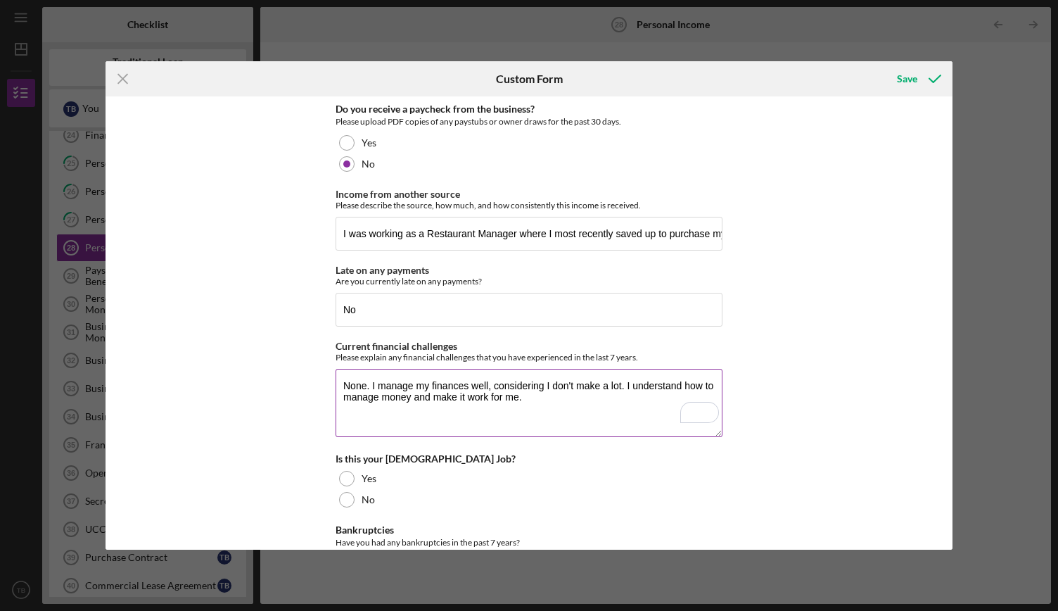
click at [525, 398] on textarea "None. I manage my finances well, considering I don't make a lot. I understand h…" at bounding box center [529, 403] width 387 height 68
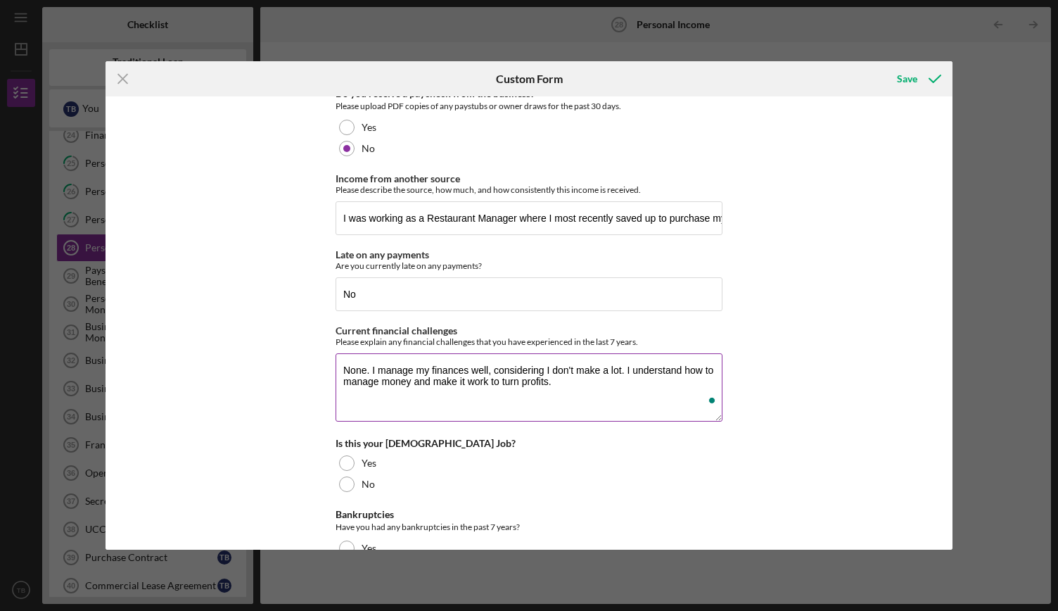
scroll to position [81, 0]
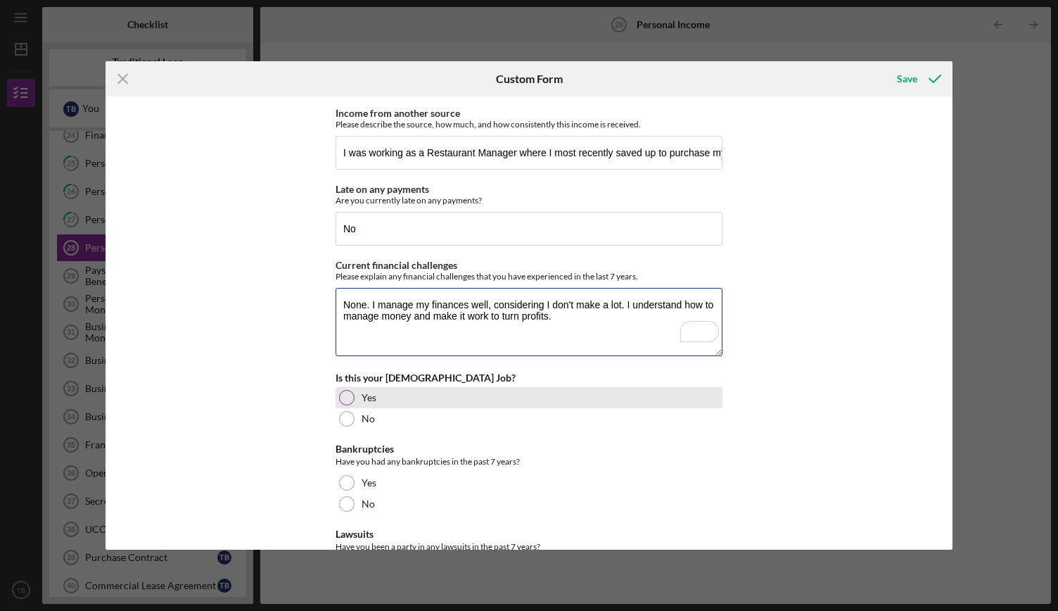
type textarea "None. I manage my finances well, considering I don't make a lot. I understand h…"
click at [411, 396] on div "Yes" at bounding box center [529, 397] width 387 height 21
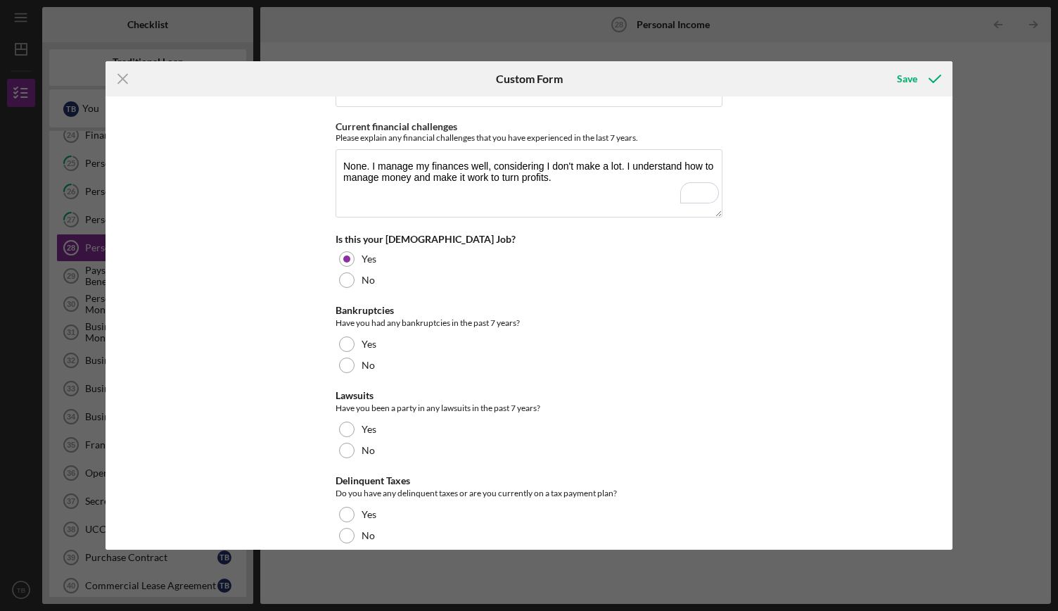
scroll to position [235, 0]
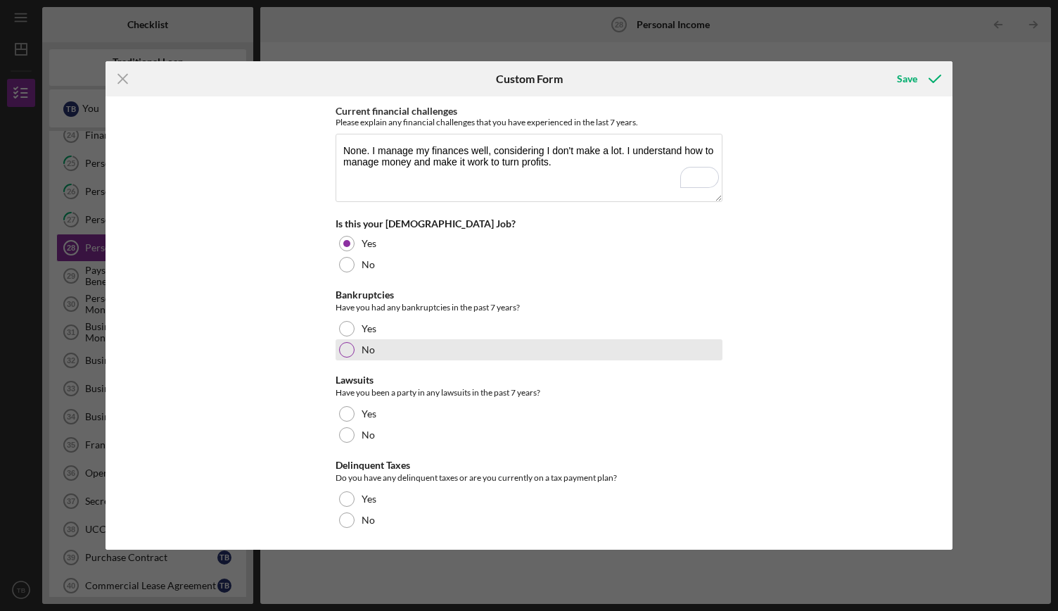
click at [390, 343] on div "No" at bounding box center [529, 349] width 387 height 21
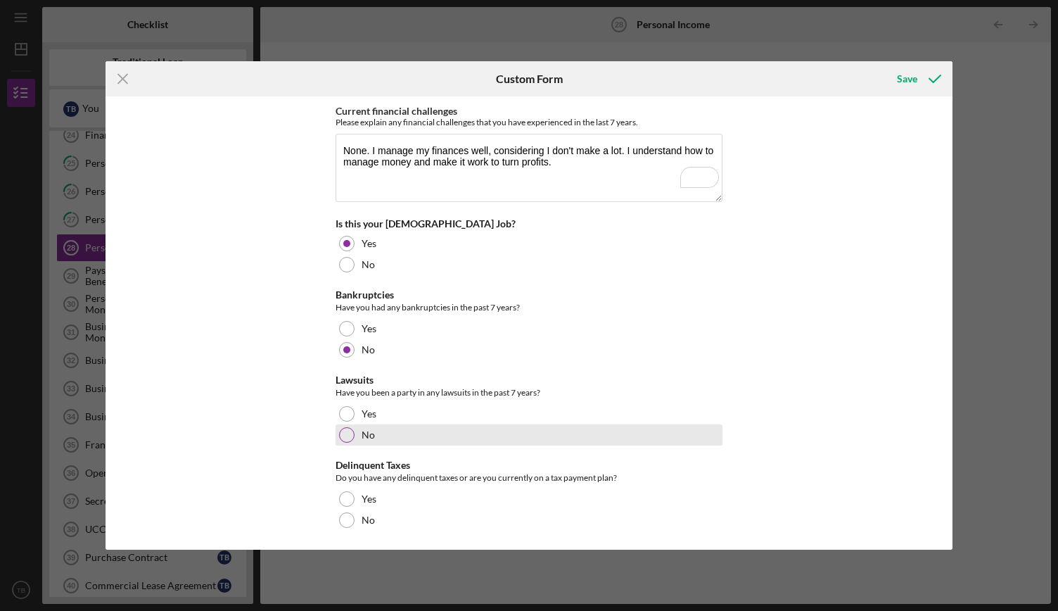
click at [405, 433] on div "No" at bounding box center [529, 434] width 387 height 21
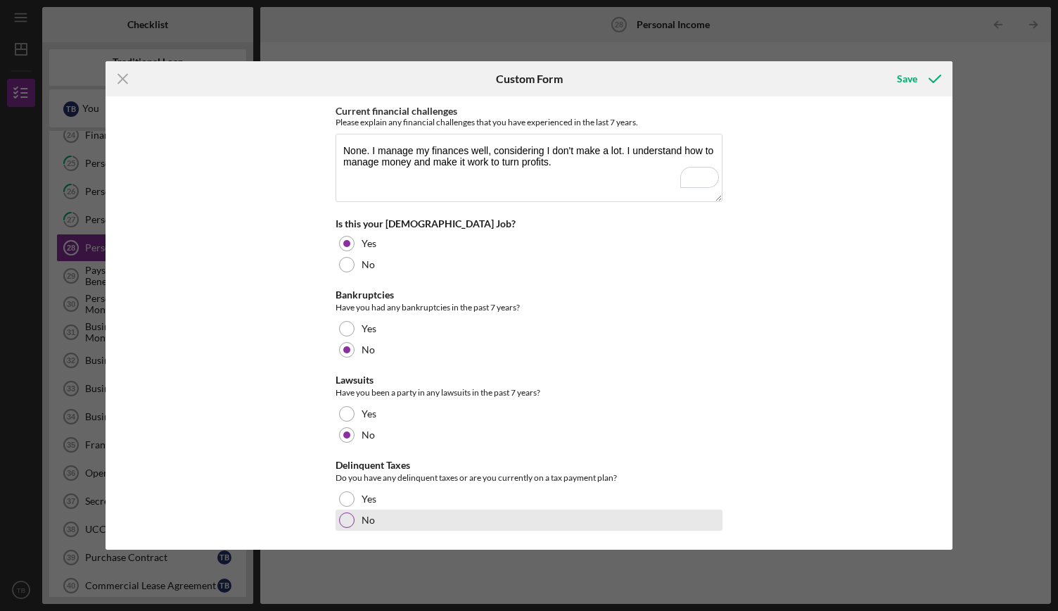
click at [339, 518] on div at bounding box center [346, 519] width 15 height 15
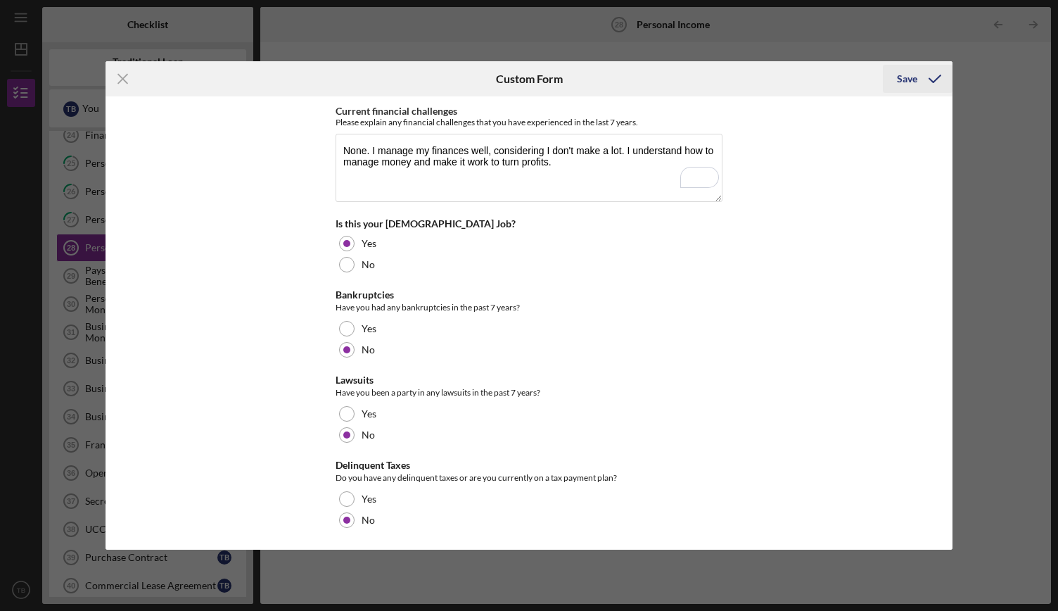
click at [916, 87] on button "Save" at bounding box center [918, 79] width 70 height 28
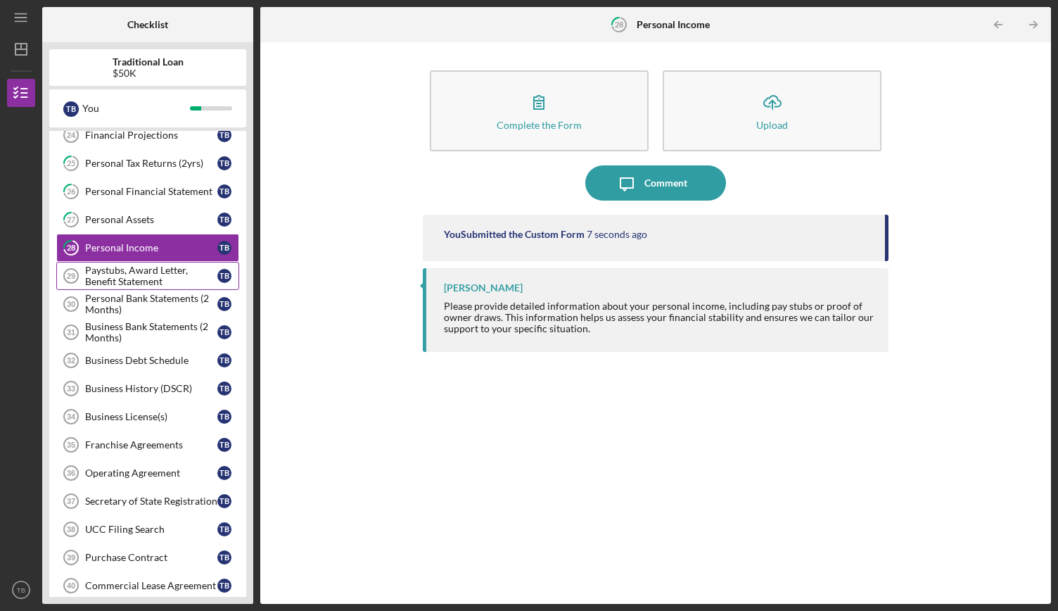
click at [159, 267] on div "Paystubs, Award Letter, Benefit Statement" at bounding box center [151, 275] width 132 height 23
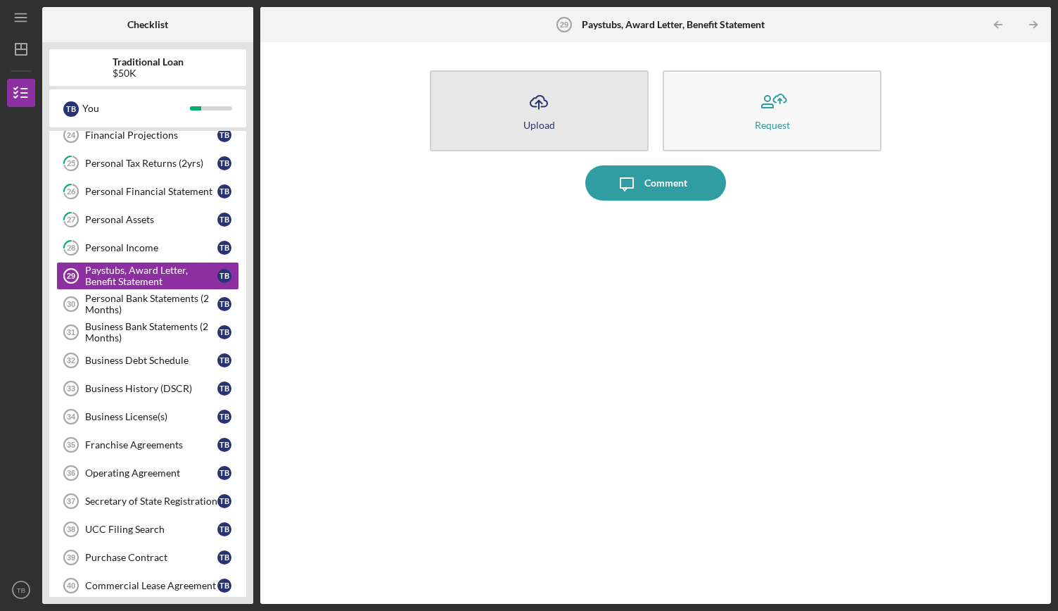
click at [542, 103] on icon "Icon/Upload" at bounding box center [538, 101] width 35 height 35
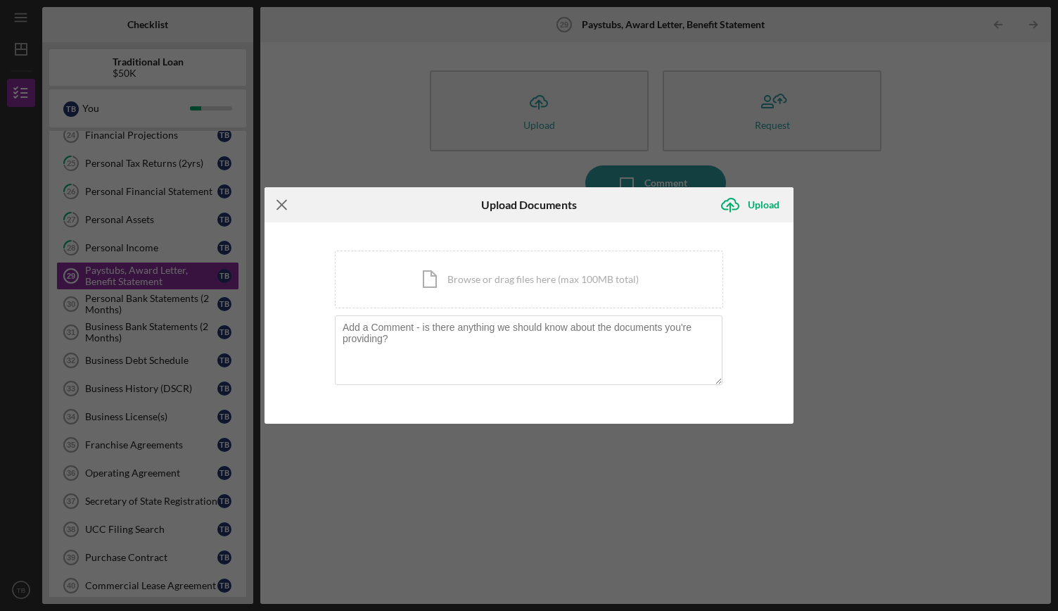
click at [286, 206] on icon "Icon/Menu Close" at bounding box center [281, 204] width 35 height 35
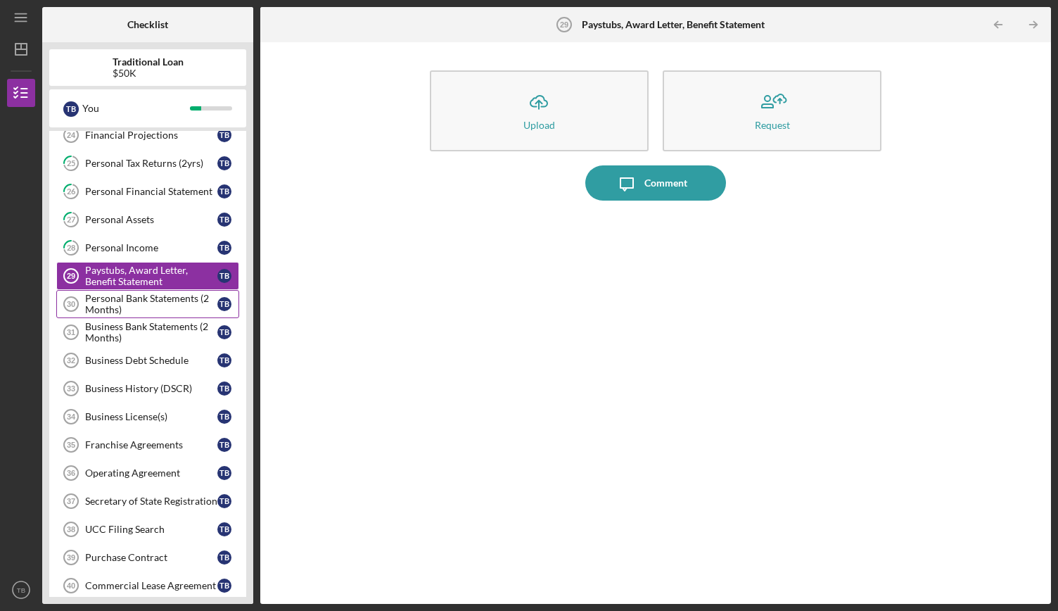
click at [159, 294] on div "Personal Bank Statements (2 Months)" at bounding box center [151, 304] width 132 height 23
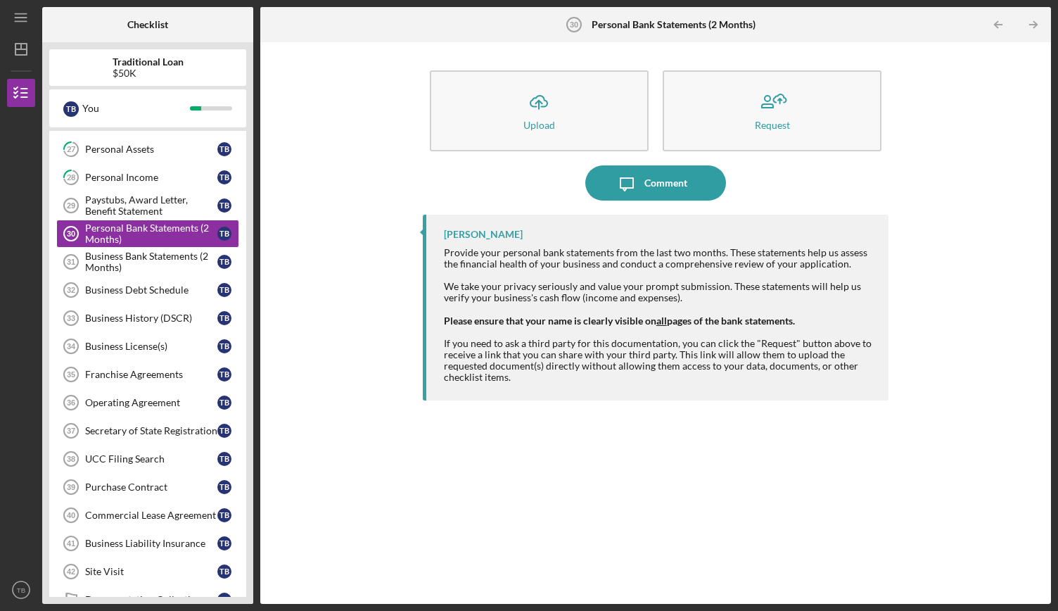
scroll to position [532, 0]
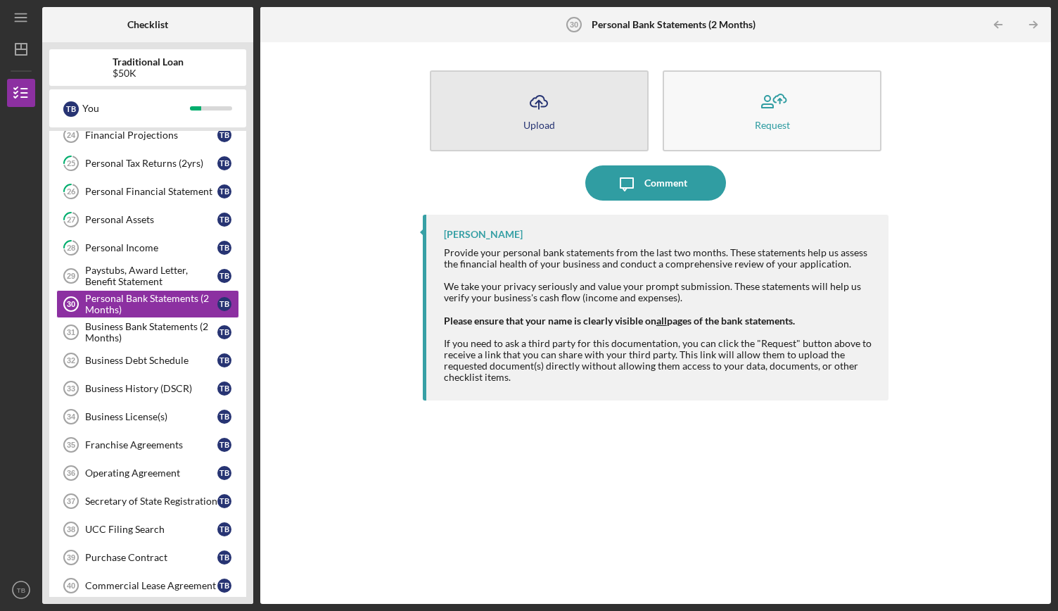
click at [554, 110] on icon "Icon/Upload" at bounding box center [538, 101] width 35 height 35
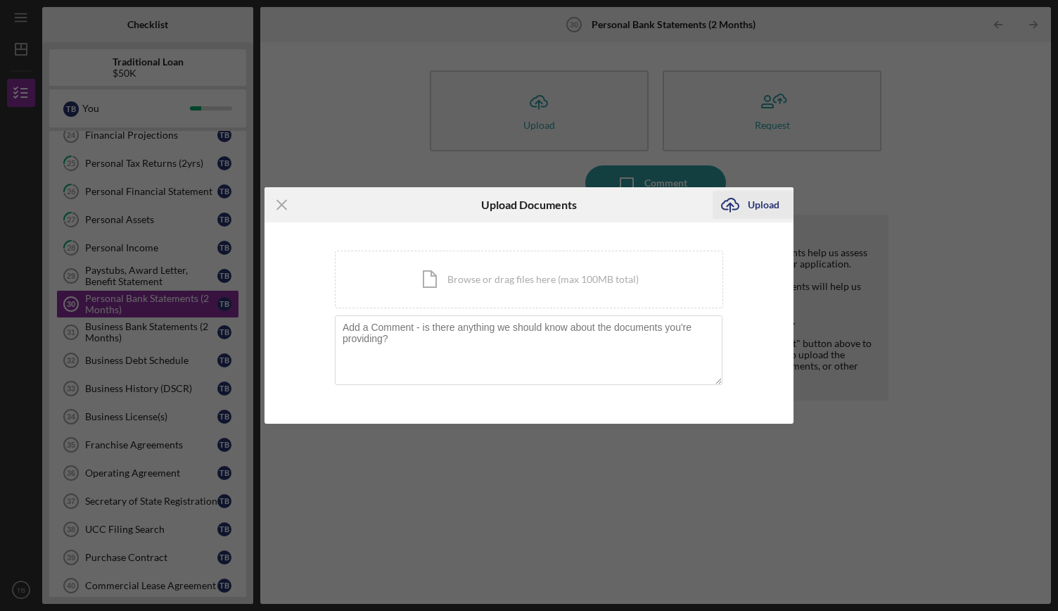
click at [746, 198] on icon "Icon/Upload" at bounding box center [730, 204] width 35 height 35
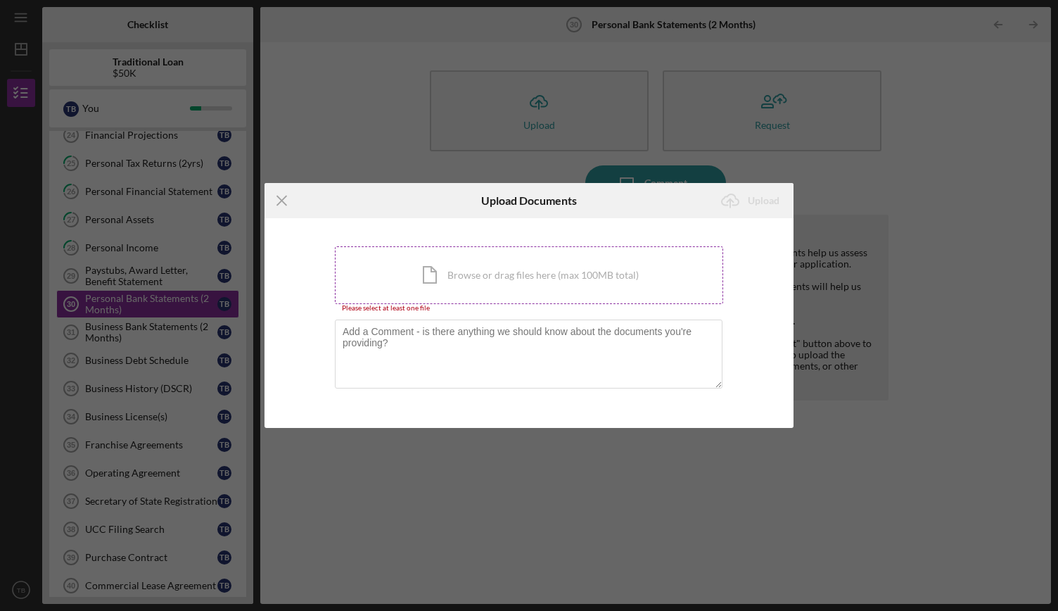
click at [492, 274] on div "Icon/Document Browse or drag files here (max 100MB total) Tap to choose files o…" at bounding box center [529, 275] width 388 height 58
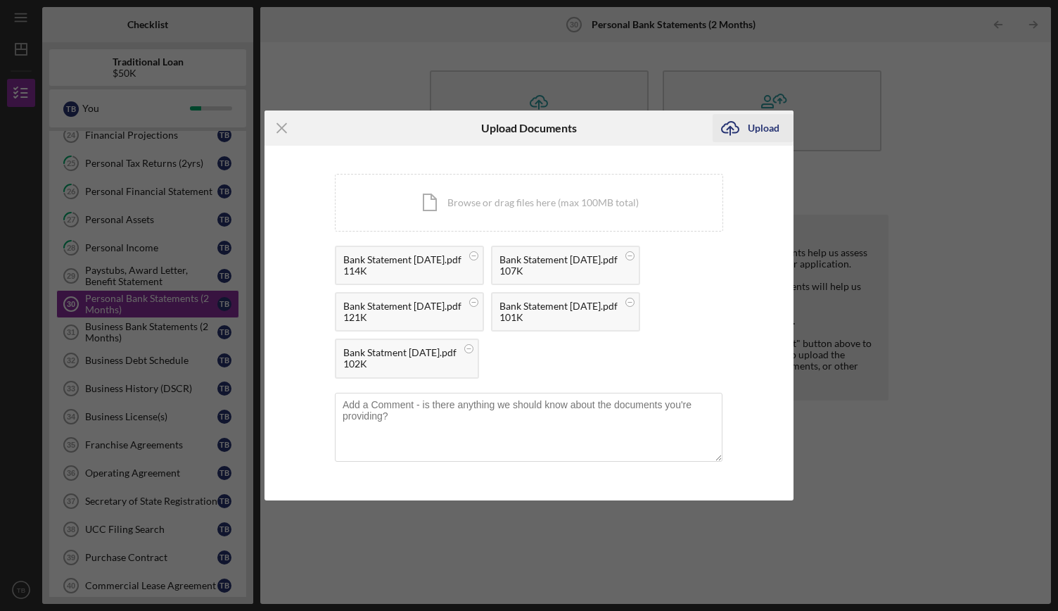
click at [742, 132] on icon "Icon/Upload" at bounding box center [730, 127] width 35 height 35
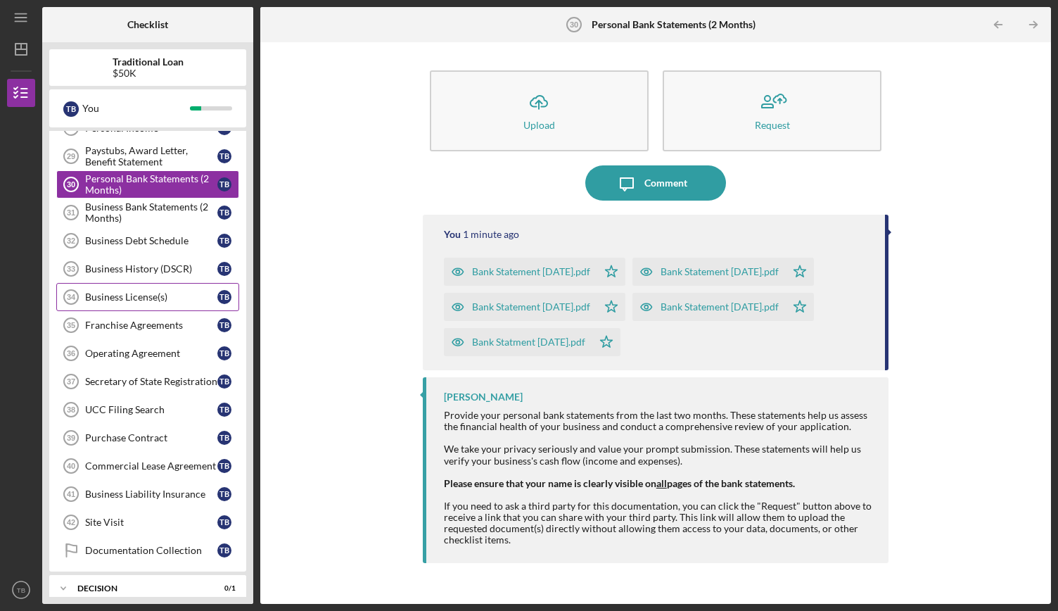
scroll to position [672, 0]
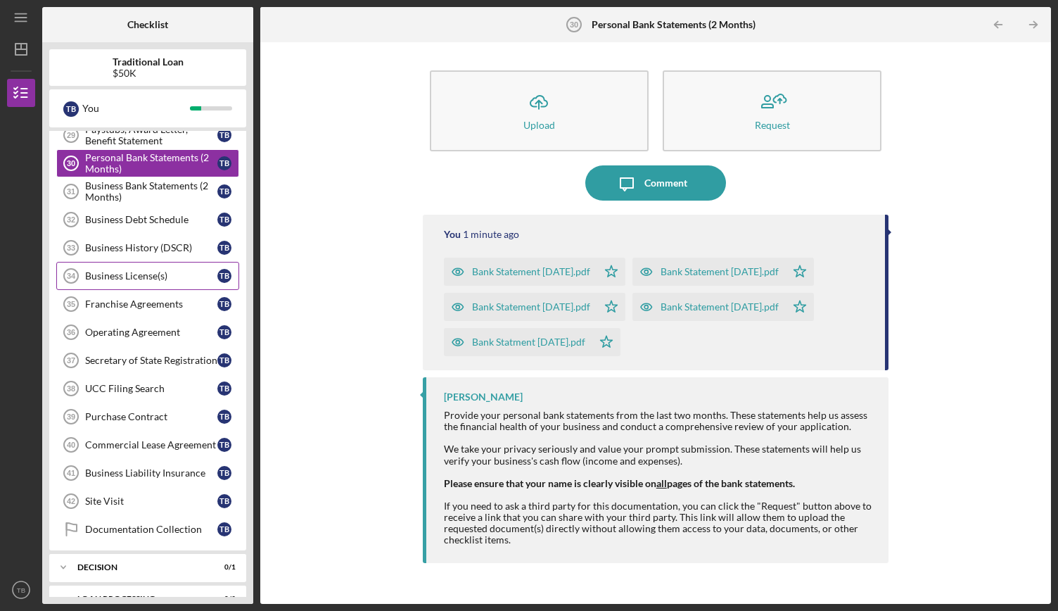
click at [189, 270] on div "Business License(s)" at bounding box center [151, 275] width 132 height 11
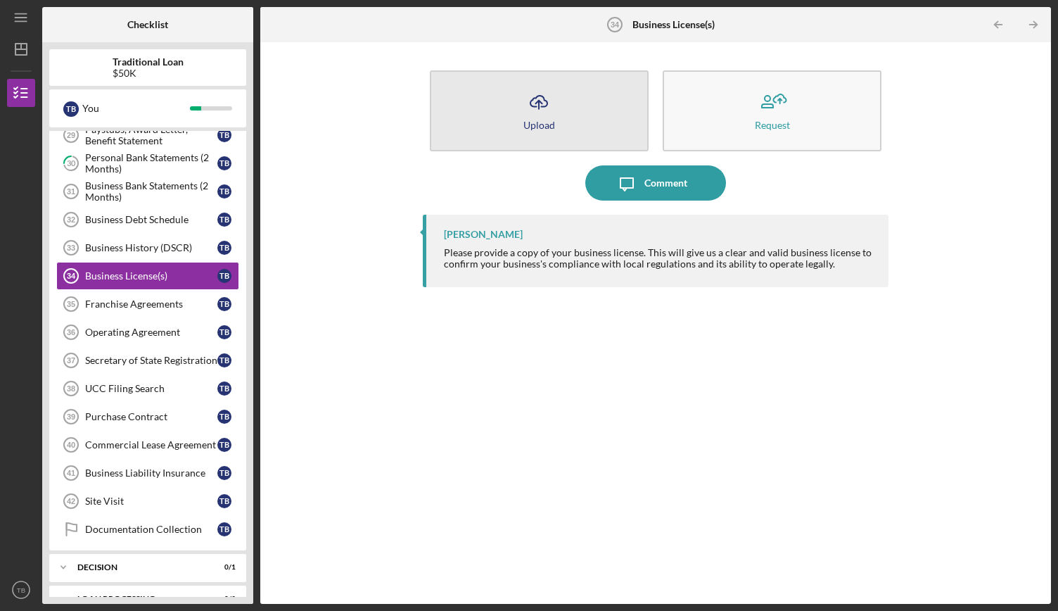
click at [551, 128] on div "Upload" at bounding box center [539, 125] width 32 height 11
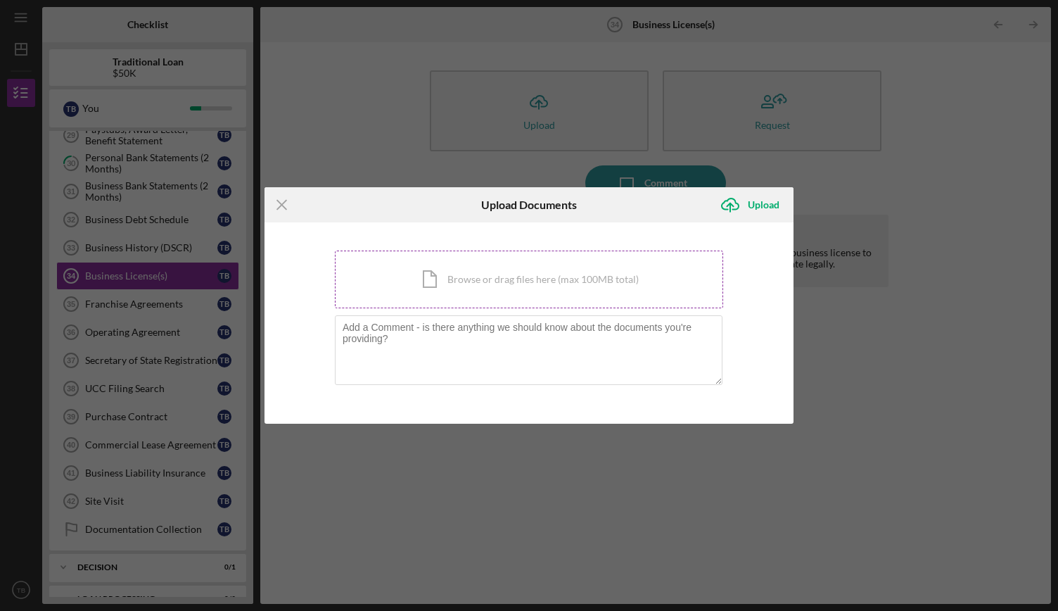
click at [580, 278] on div "Icon/Document Browse or drag files here (max 100MB total) Tap to choose files o…" at bounding box center [529, 279] width 388 height 58
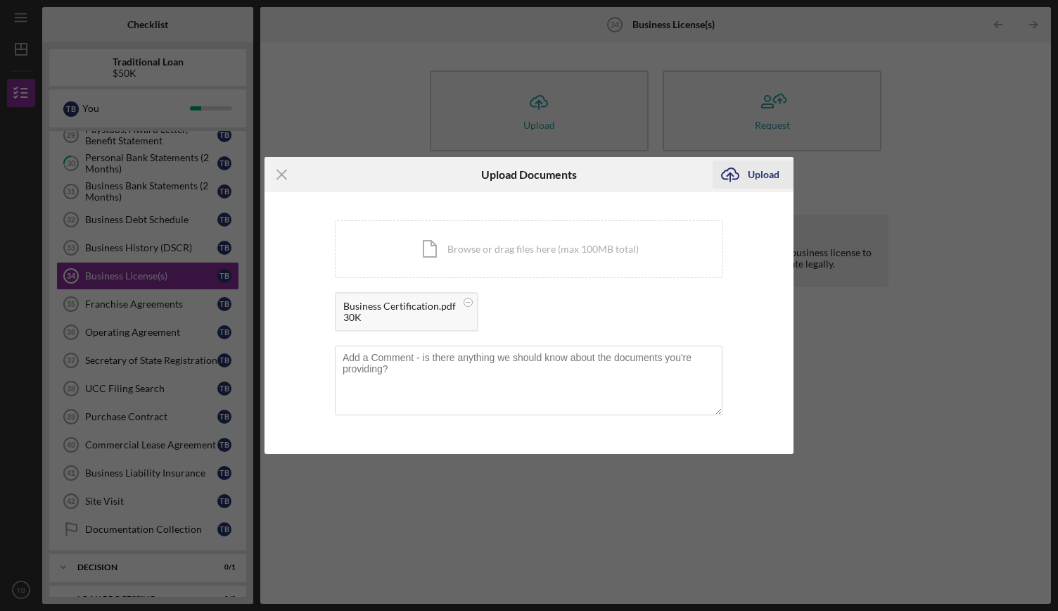
click at [739, 182] on icon "Icon/Upload" at bounding box center [730, 174] width 35 height 35
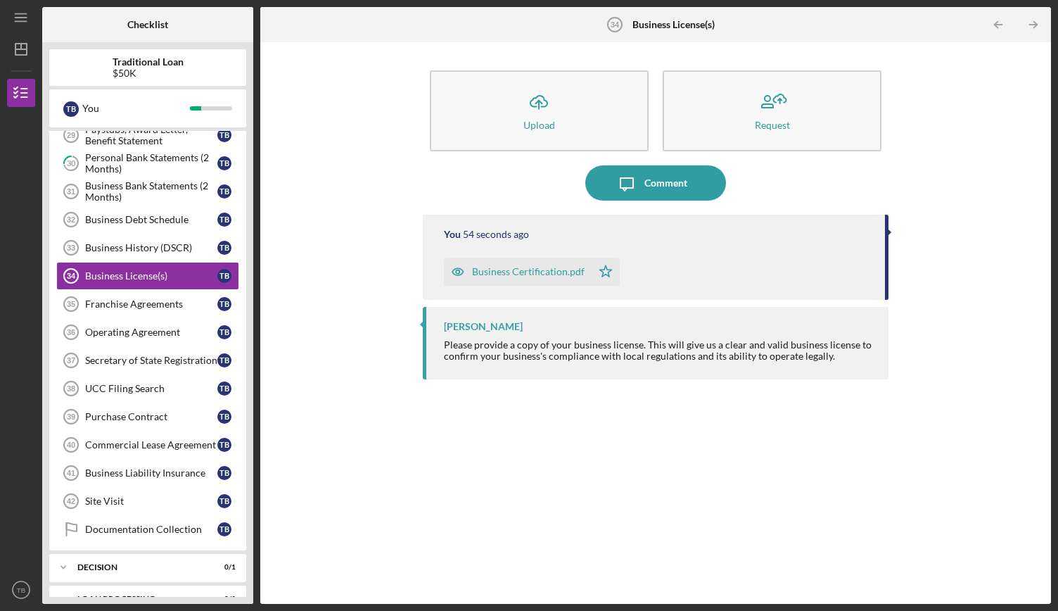
click at [521, 436] on div "You 54 seconds ago Business Certification.pdf Icon/Star [PERSON_NAME] Please pr…" at bounding box center [656, 399] width 466 height 368
click at [178, 354] on link "Secretary of State Registration 37 Secretary of State Registration T B" at bounding box center [147, 360] width 183 height 28
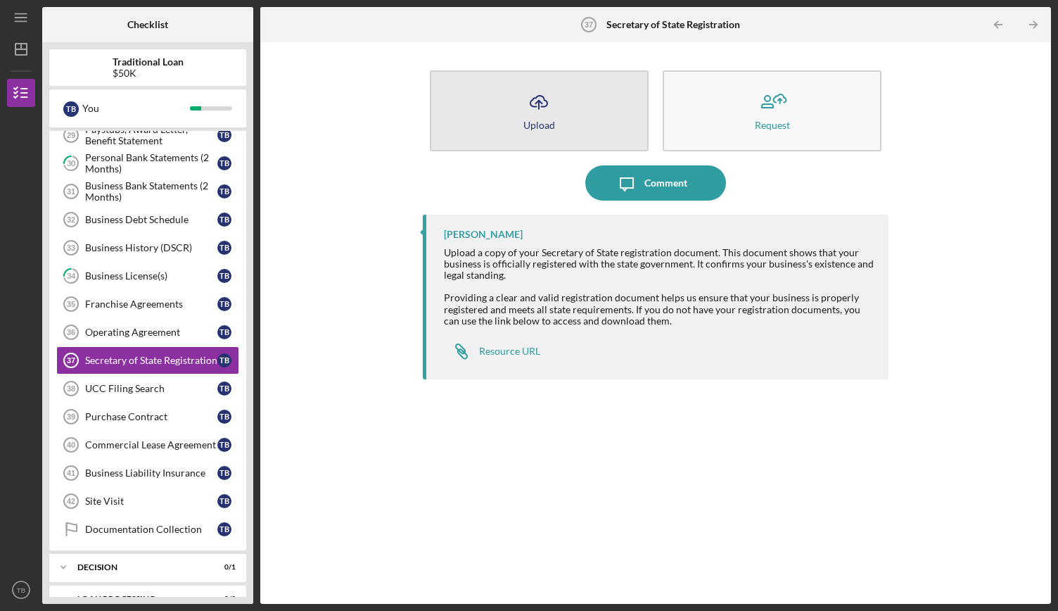
click at [587, 117] on button "Icon/Upload Upload" at bounding box center [539, 110] width 219 height 81
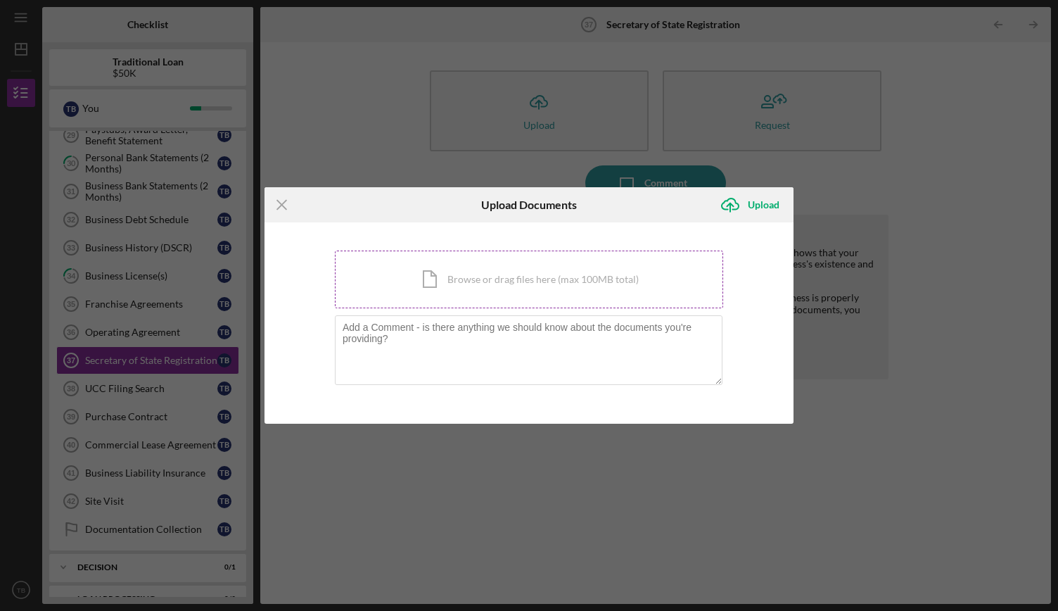
click at [587, 300] on div "Icon/Document Browse or drag files here (max 100MB total) Tap to choose files o…" at bounding box center [529, 279] width 388 height 58
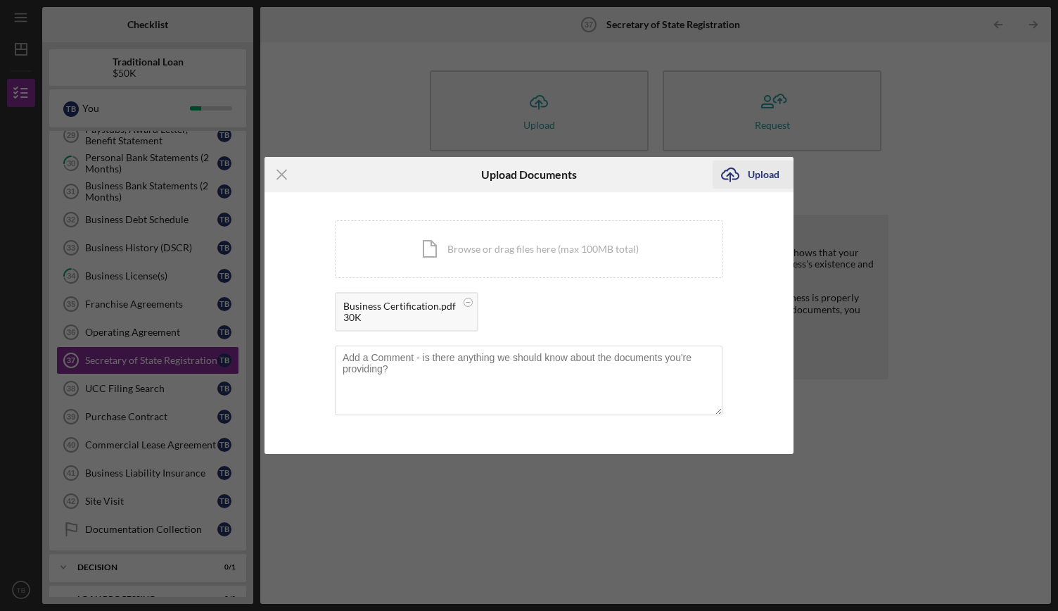
click at [764, 182] on div "Upload" at bounding box center [764, 174] width 32 height 28
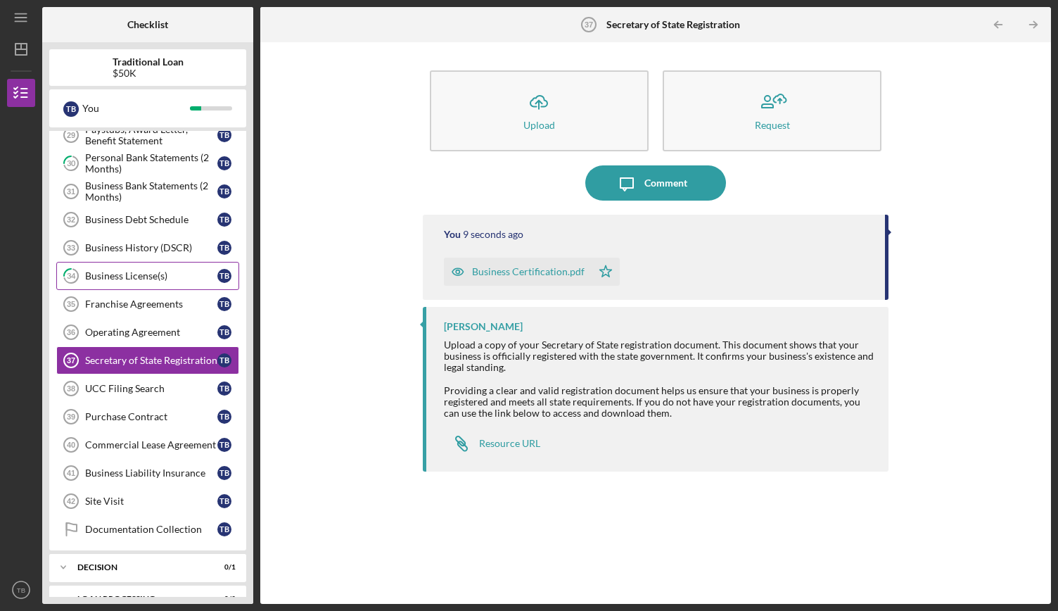
click at [136, 270] on div "Business License(s)" at bounding box center [151, 275] width 132 height 11
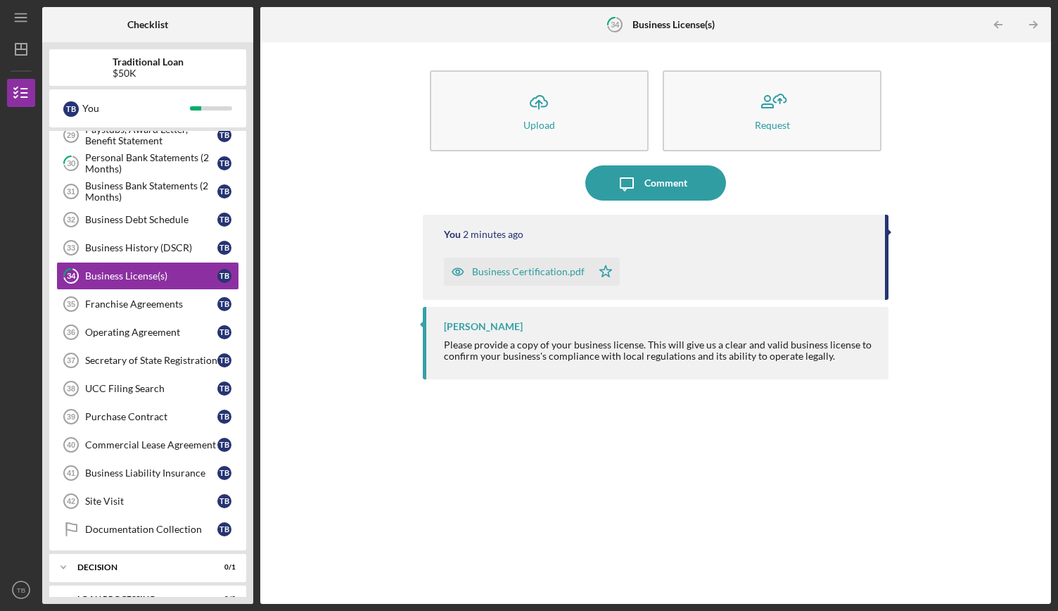
click at [563, 269] on div "Business Certification.pdf" at bounding box center [528, 271] width 113 height 11
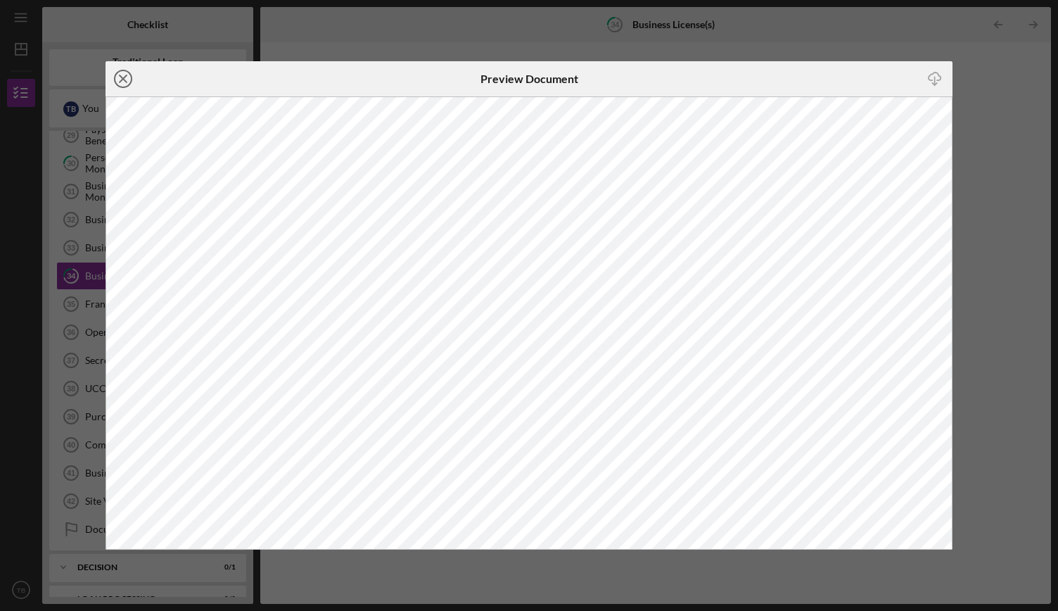
click at [125, 71] on icon "Icon/Close" at bounding box center [123, 78] width 35 height 35
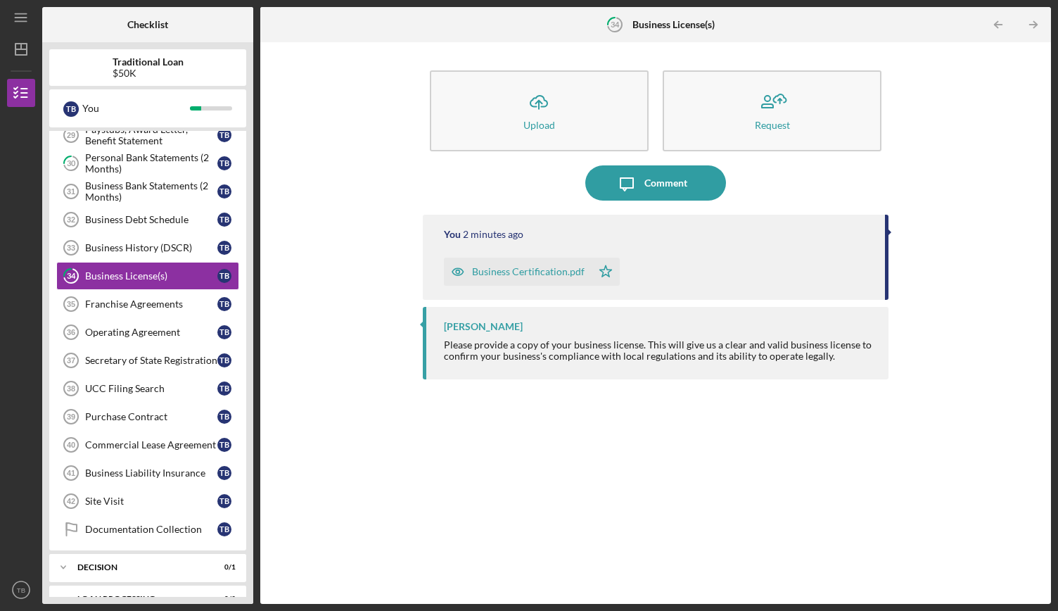
click at [608, 268] on icon "Icon/Star" at bounding box center [606, 271] width 28 height 28
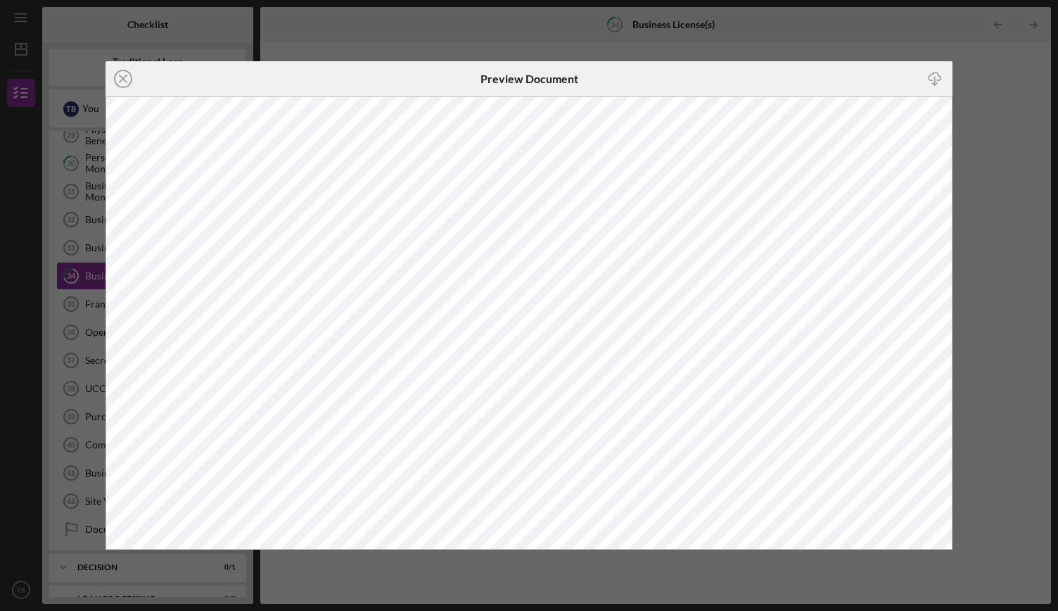
click at [981, 84] on div "Icon/Close Preview Document Icon/Download" at bounding box center [529, 305] width 1058 height 611
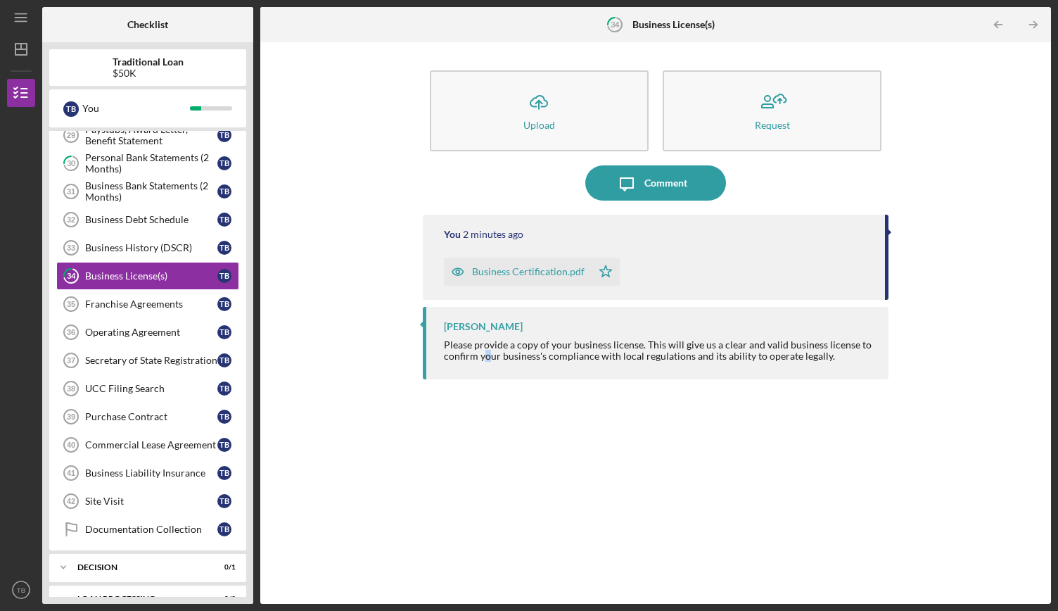
drag, startPoint x: 566, startPoint y: 267, endPoint x: 483, endPoint y: 507, distance: 254.5
click at [483, 507] on div "You 2 minutes ago Business Certification.pdf Icon/Star [PERSON_NAME] Please pro…" at bounding box center [656, 399] width 466 height 368
click at [466, 397] on div "You 2 minutes ago Business Certification.pdf Icon/Star [PERSON_NAME] Please pro…" at bounding box center [656, 399] width 466 height 368
drag, startPoint x: 524, startPoint y: 269, endPoint x: 496, endPoint y: 160, distance: 111.9
click at [496, 160] on div "Icon/Upload Upload Request" at bounding box center [656, 114] width 466 height 102
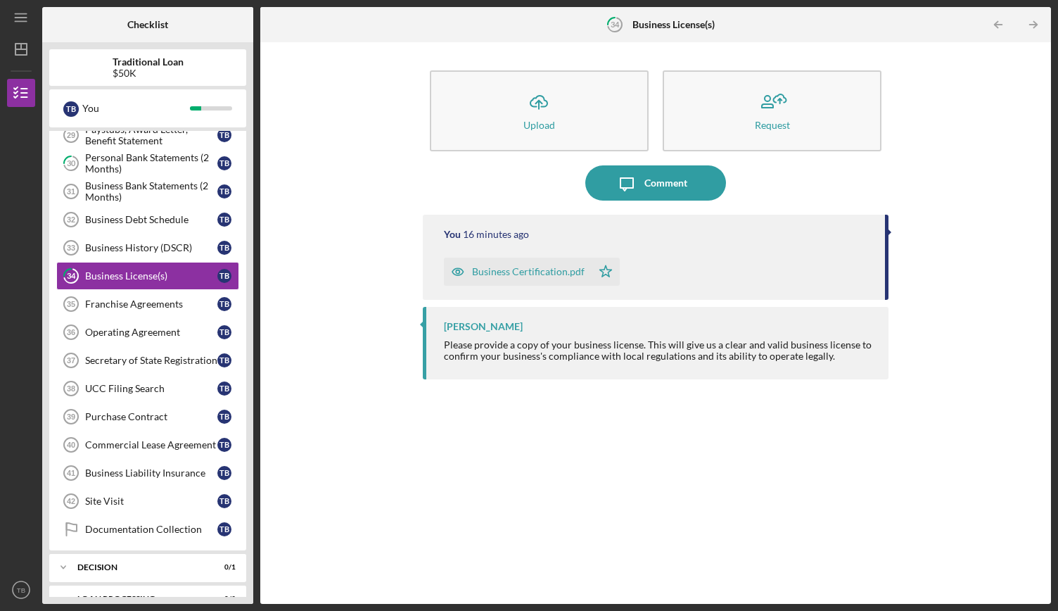
click at [668, 20] on b "Business License(s)" at bounding box center [673, 24] width 82 height 11
click at [612, 274] on icon "Icon/Star" at bounding box center [606, 271] width 28 height 28
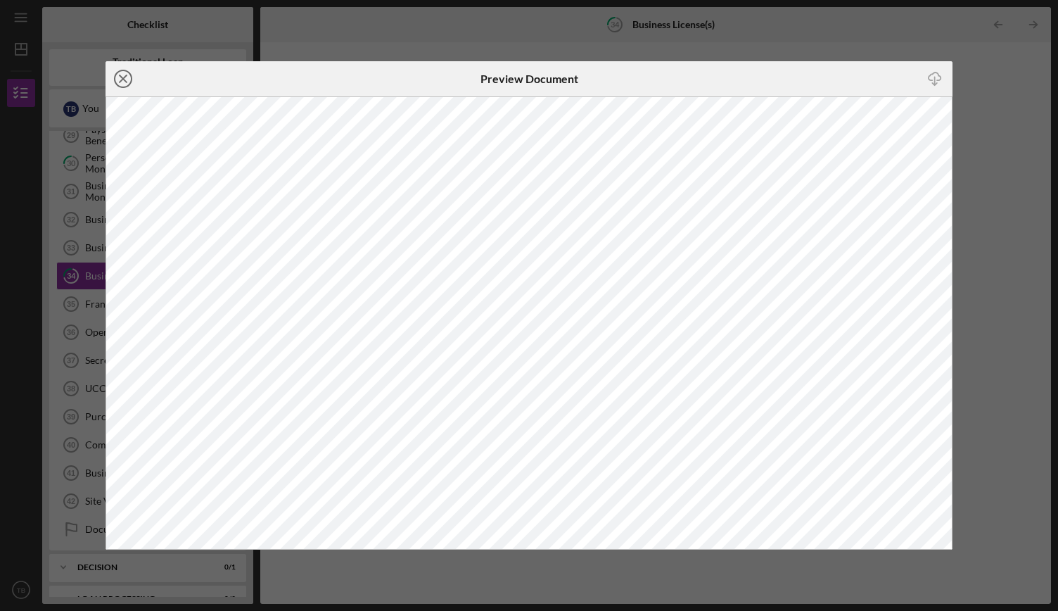
click at [130, 84] on circle at bounding box center [123, 78] width 17 height 17
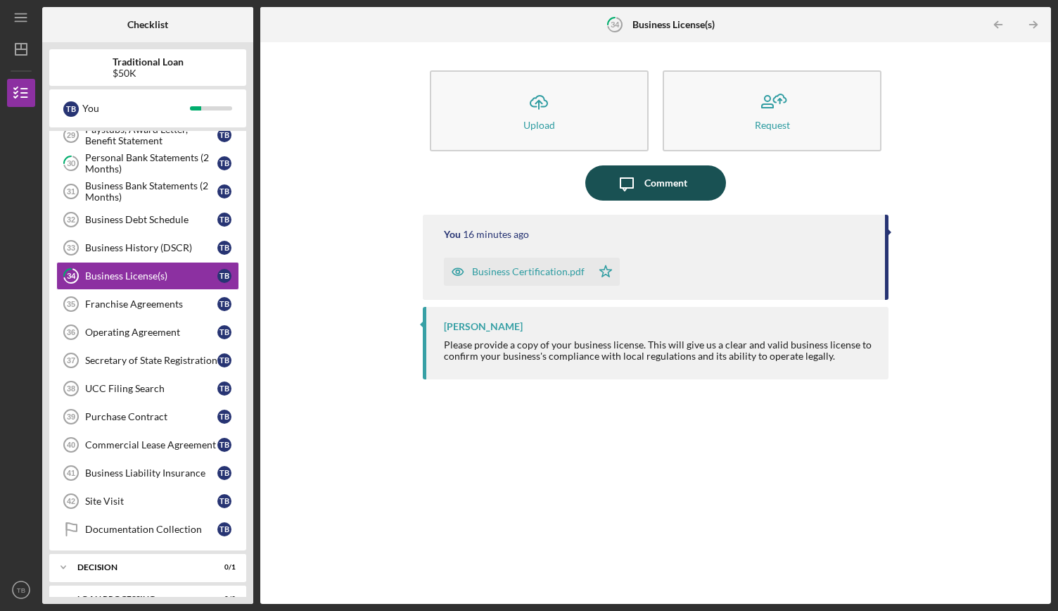
click at [714, 180] on button "Icon/Message Comment" at bounding box center [655, 182] width 141 height 35
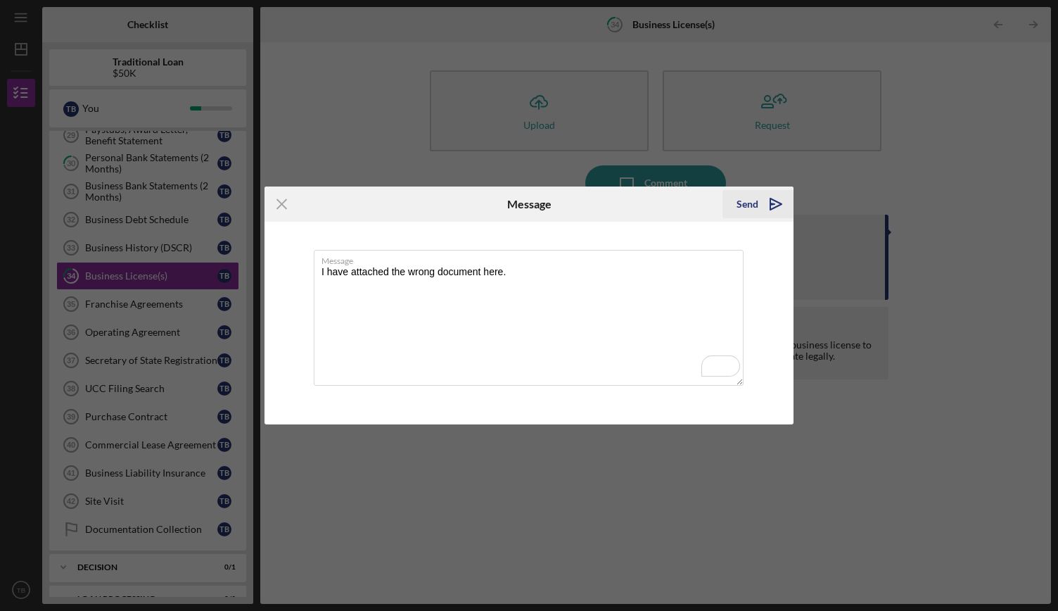
type textarea "I have attached the wrong document here."
click at [779, 217] on icon "Icon/icon-invite-send" at bounding box center [775, 203] width 35 height 35
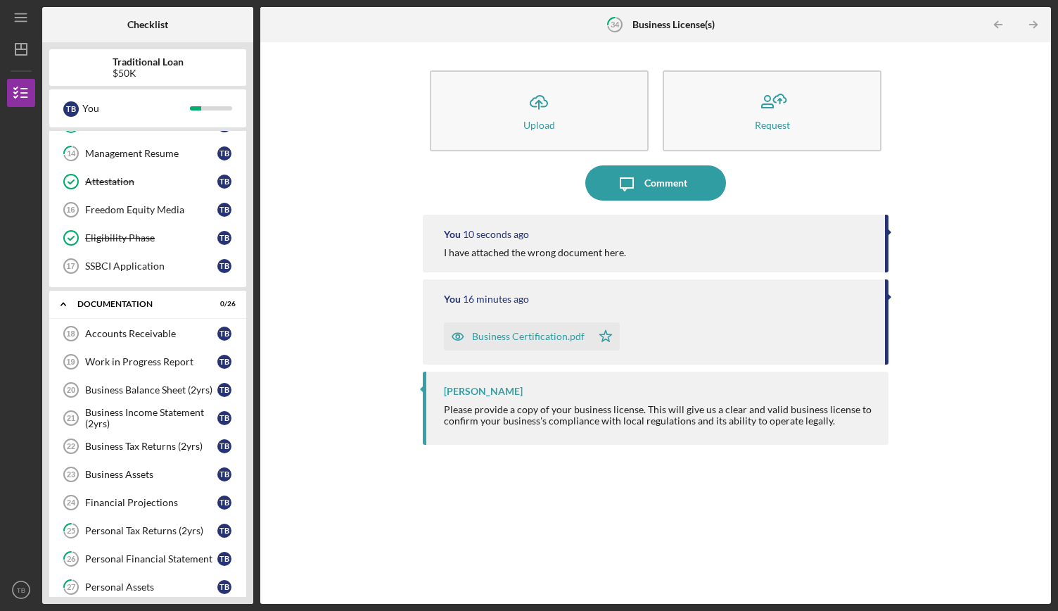
scroll to position [211, 0]
